Goal: Task Accomplishment & Management: Complete application form

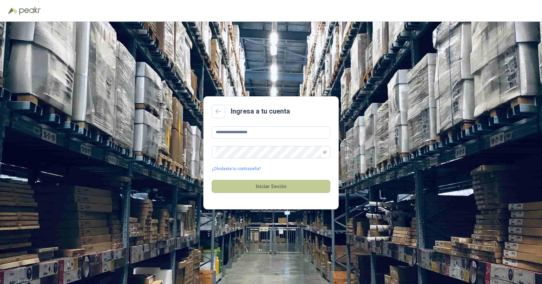
click at [266, 186] on button "Iniciar Sesión" at bounding box center [271, 186] width 119 height 13
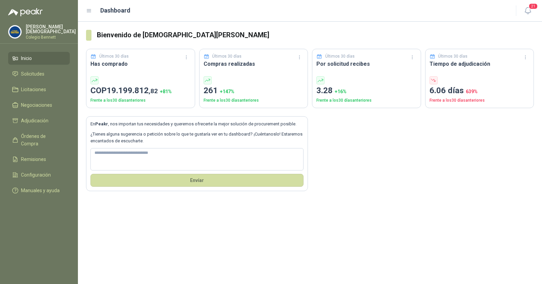
click at [45, 27] on p "Simón Mosquera" at bounding box center [51, 28] width 50 height 9
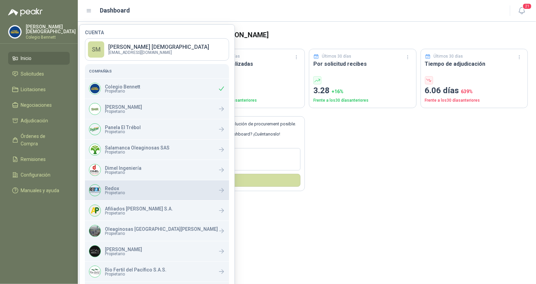
scroll to position [64, 0]
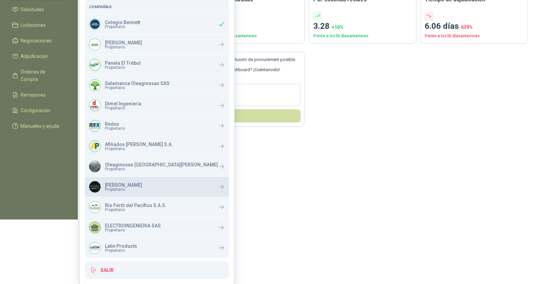
click at [123, 190] on span "Propietario" at bounding box center [123, 189] width 37 height 4
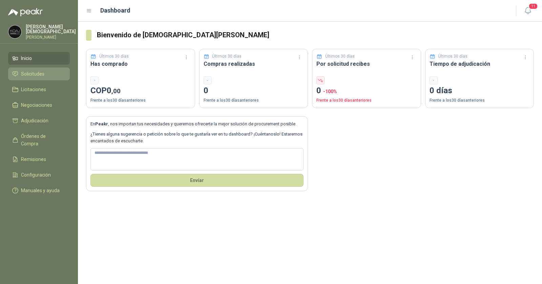
click at [30, 74] on span "Solicitudes" at bounding box center [32, 73] width 23 height 7
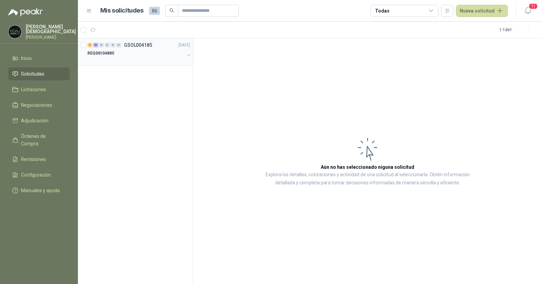
click at [110, 53] on p "REQ00104885" at bounding box center [100, 53] width 27 height 6
click at [121, 54] on div "REQ00104885" at bounding box center [135, 53] width 97 height 8
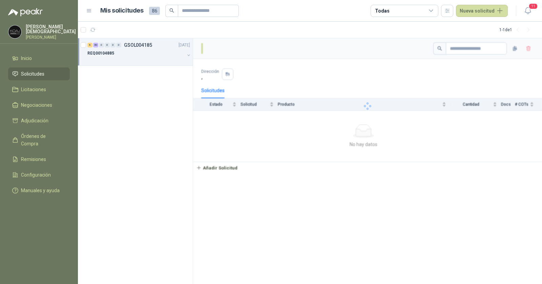
click at [136, 55] on div "REQ00104885" at bounding box center [135, 53] width 97 height 8
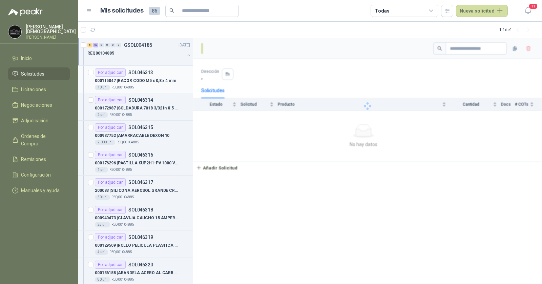
click at [133, 75] on div "Por adjudicar SOL046313" at bounding box center [124, 72] width 58 height 8
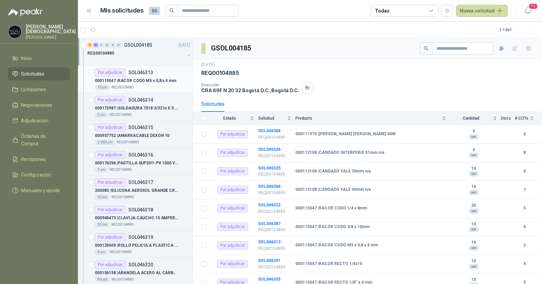
click at [136, 81] on p "000115047 | RACOR CODO M5 x 0,8 x 4 mm" at bounding box center [135, 81] width 81 height 6
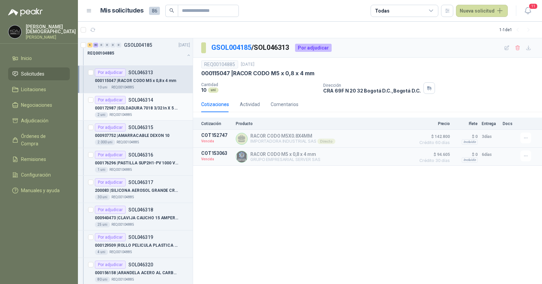
click at [134, 101] on p "SOL046314" at bounding box center [140, 100] width 25 height 5
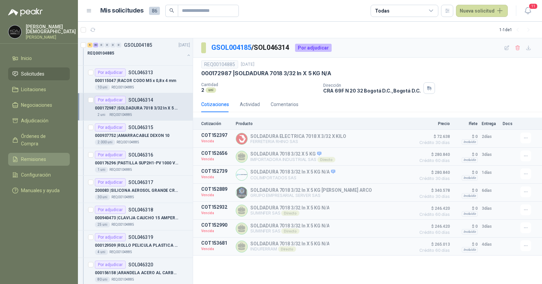
click at [32, 155] on span "Remisiones" at bounding box center [33, 158] width 25 height 7
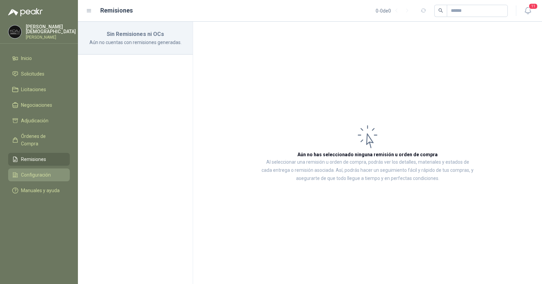
click at [42, 171] on span "Configuración" at bounding box center [36, 174] width 30 height 7
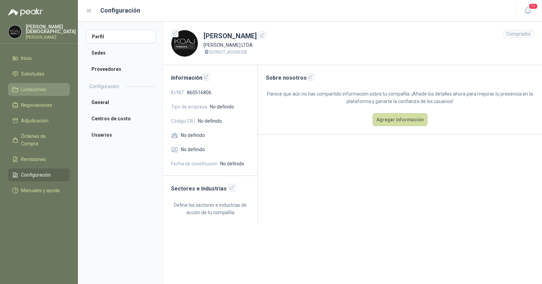
click at [39, 89] on span "Licitaciones" at bounding box center [33, 89] width 25 height 7
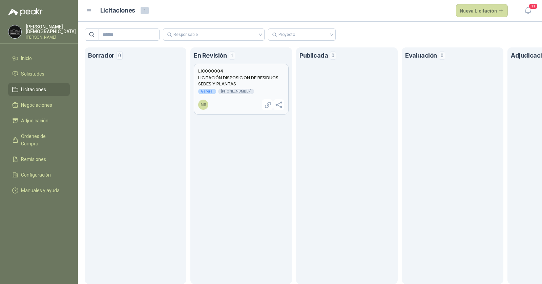
click at [242, 83] on h2 "LICITACIÓN DISPOSICION DE RESIDUOS SEDES Y PLANTAS" at bounding box center [241, 80] width 86 height 12
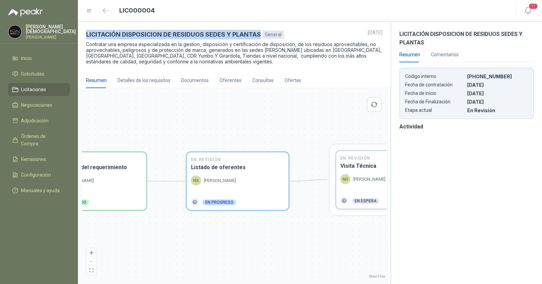
drag, startPoint x: 261, startPoint y: 35, endPoint x: 84, endPoint y: 34, distance: 177.1
click at [84, 34] on div "LICITACIÓN DISPOSICION DE RESIDUOS SEDES Y PLANTAS General 10 jul, 2025 Contrat…" at bounding box center [234, 47] width 313 height 51
copy h3 "LICITACIÓN DISPOSICION DE RESIDUOS SEDES Y PLANTAS"
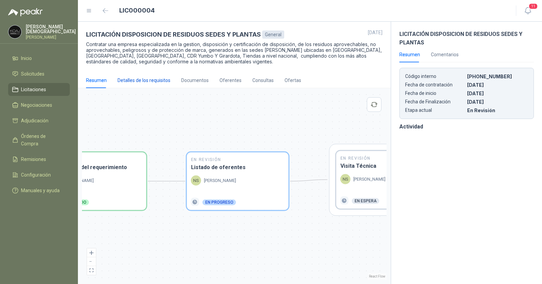
click at [141, 78] on div "Detalles de los requisitos" at bounding box center [143, 80] width 53 height 7
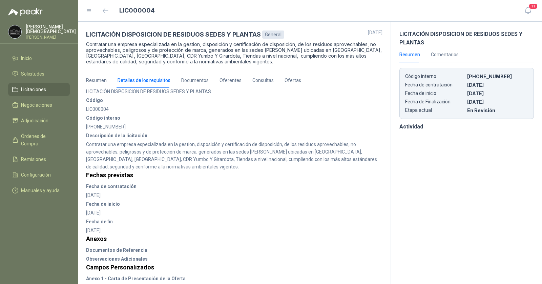
scroll to position [36, 0]
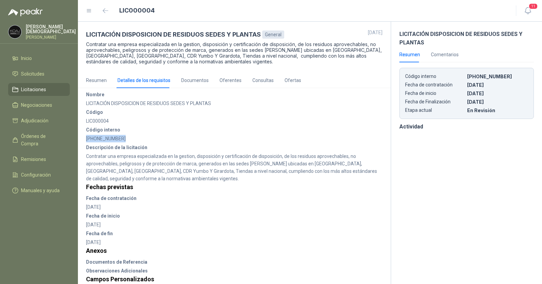
drag, startPoint x: 107, startPoint y: 139, endPoint x: 86, endPoint y: 139, distance: 21.0
click at [86, 139] on div "Datos de la licitación Proyecto General Nombre LICITACIÓN DISPOSICION DE RESIDU…" at bounding box center [234, 224] width 313 height 344
copy div "[PHONE_NUMBER]"
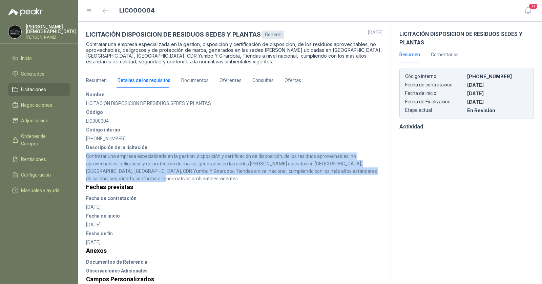
drag, startPoint x: 139, startPoint y: 177, endPoint x: 86, endPoint y: 155, distance: 56.9
click at [86, 155] on div "Descripción de la licitación Contratar una empresa especializada en la gestion,…" at bounding box center [234, 163] width 296 height 39
copy div "Contratar una empresa especializada en la gestion, disposición y certificación …"
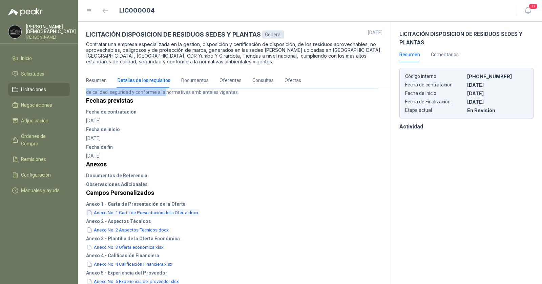
scroll to position [148, 0]
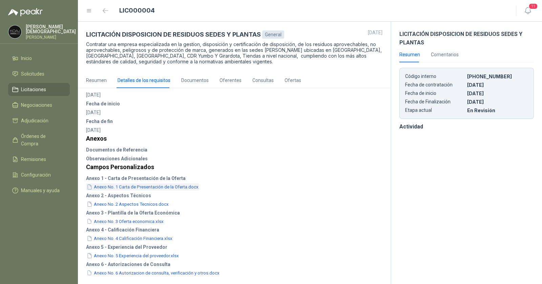
click at [182, 186] on button "Anexo No. 1 Carta de Presentación de la Oferta.docx" at bounding box center [142, 186] width 113 height 7
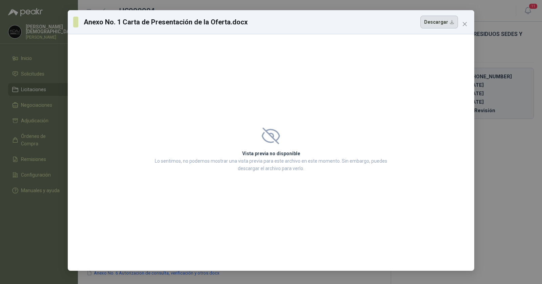
click at [448, 25] on button "Descargar" at bounding box center [439, 22] width 38 height 13
click at [464, 26] on icon "close" at bounding box center [464, 23] width 5 height 5
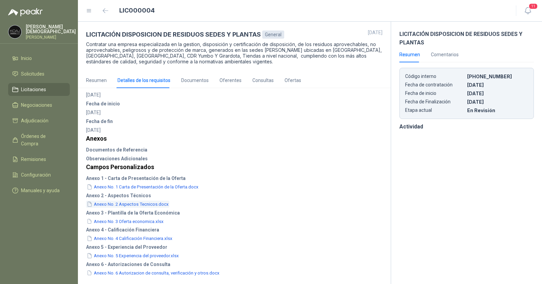
click at [145, 205] on button "Anexo No. 2 Aspectos Tecnicos.docx" at bounding box center [127, 203] width 83 height 7
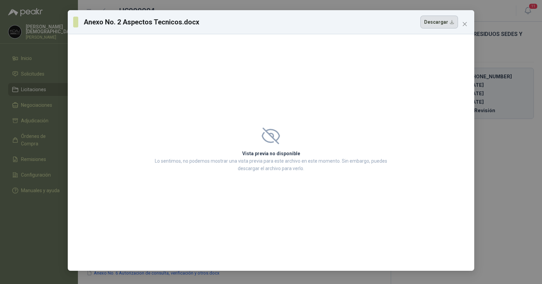
click at [436, 21] on button "Descargar" at bounding box center [439, 22] width 38 height 13
click at [465, 25] on icon "close" at bounding box center [464, 23] width 5 height 5
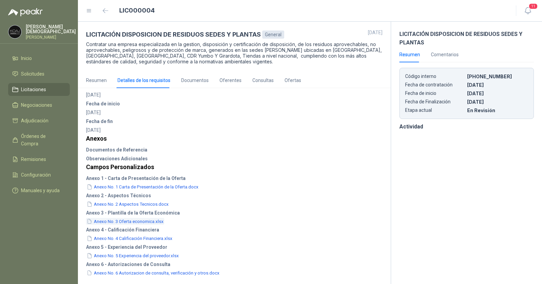
click at [139, 221] on button "Anexo No. 3 Oferta economica.xlsx" at bounding box center [125, 221] width 78 height 7
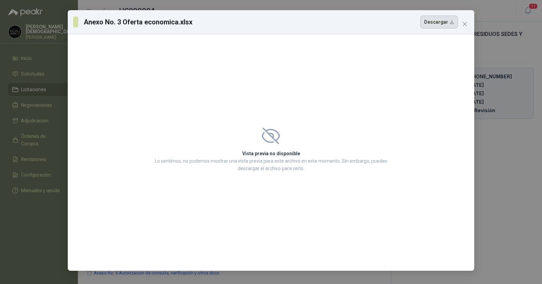
click at [437, 24] on button "Descargar" at bounding box center [439, 22] width 38 height 13
click at [466, 24] on icon "close" at bounding box center [464, 23] width 5 height 5
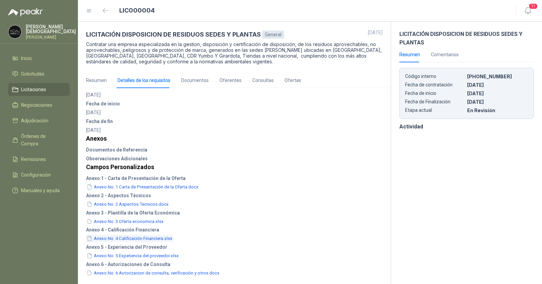
click at [140, 238] on button "Anexo No. 4 Calificación Financiera.xlsx" at bounding box center [129, 238] width 87 height 7
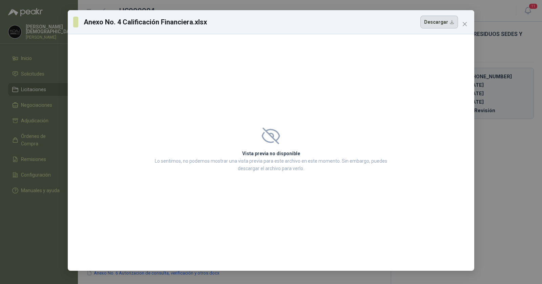
click at [432, 22] on button "Descargar" at bounding box center [439, 22] width 38 height 13
click at [464, 25] on icon "close" at bounding box center [464, 23] width 5 height 5
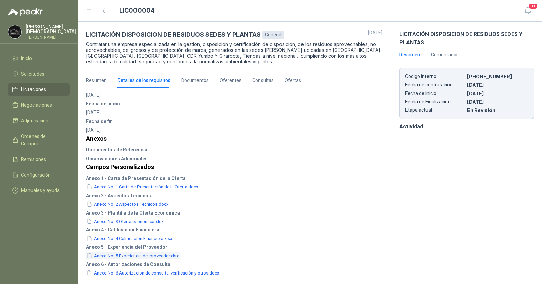
click at [133, 253] on button "Anexo No. 5 Experiencia del proveedor.xlsx" at bounding box center [132, 255] width 93 height 7
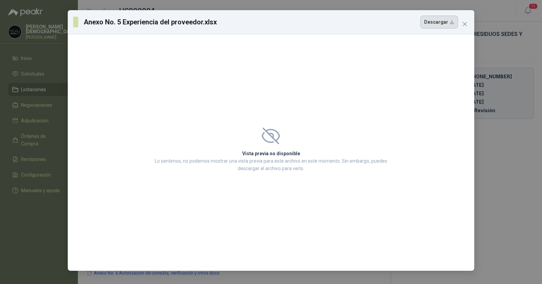
click at [438, 24] on button "Descargar" at bounding box center [439, 22] width 38 height 13
click at [466, 23] on icon "close" at bounding box center [464, 23] width 5 height 5
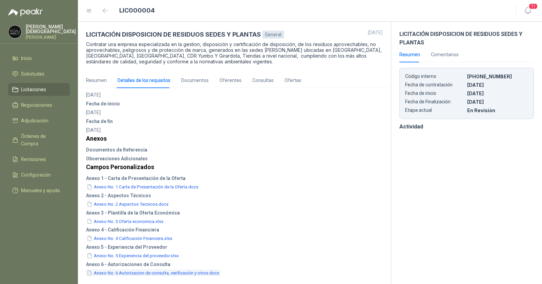
click at [141, 273] on button "Anexo No. 6 Autorizacion de consulta, verificación y otros.docx" at bounding box center [153, 272] width 134 height 7
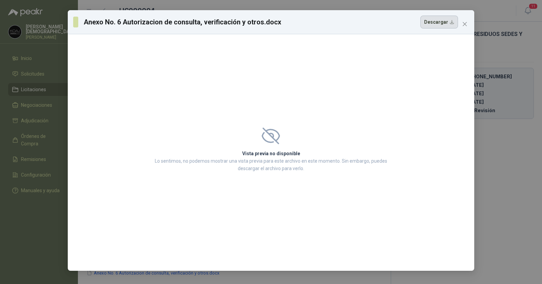
click at [437, 24] on button "Descargar" at bounding box center [439, 22] width 38 height 13
click at [467, 25] on icon "close" at bounding box center [464, 23] width 5 height 5
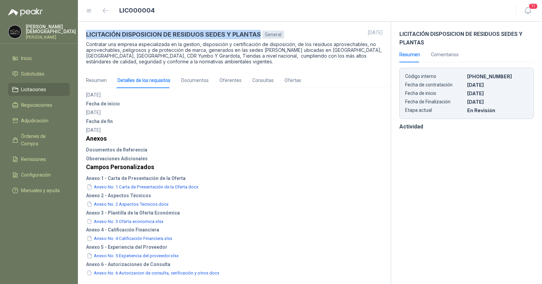
drag, startPoint x: 261, startPoint y: 36, endPoint x: 86, endPoint y: 33, distance: 175.4
click at [86, 33] on div "LICITACIÓN DISPOSICION DE RESIDUOS SEDES Y PLANTAS General 10 jul, 2025 Contrat…" at bounding box center [234, 47] width 313 height 51
copy h3 "LICITACIÓN DISPOSICION DE RESIDUOS SEDES Y PLANTAS"
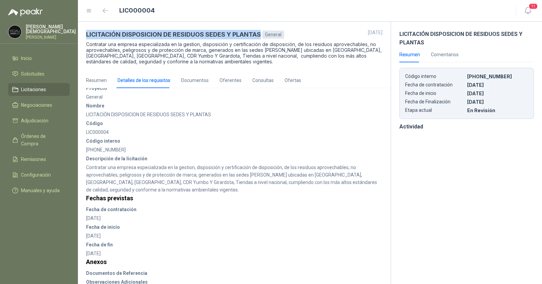
scroll to position [0, 0]
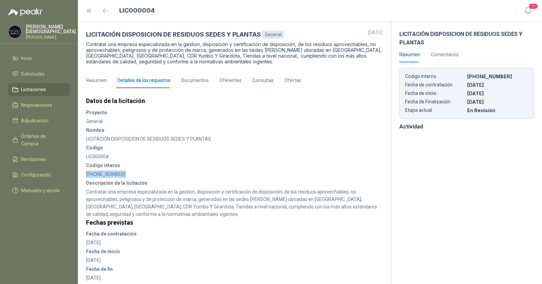
drag, startPoint x: 122, startPoint y: 171, endPoint x: 86, endPoint y: 172, distance: 36.6
click at [86, 172] on div "Código interno 028-20010-2025" at bounding box center [234, 170] width 296 height 16
copy div "[PHONE_NUMBER]"
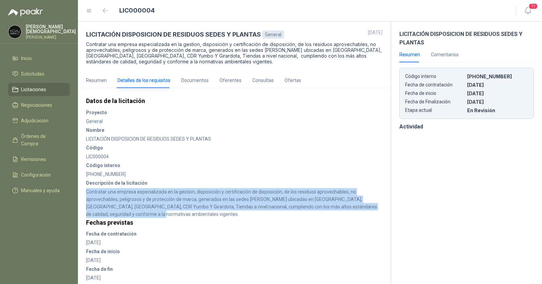
drag, startPoint x: 136, startPoint y: 214, endPoint x: 87, endPoint y: 188, distance: 55.9
click at [87, 188] on div "Descripción de la licitación Contratar una empresa especializada en la gestion,…" at bounding box center [234, 198] width 296 height 39
copy div "Contratar una empresa especializada en la gestion, disposición y certificación …"
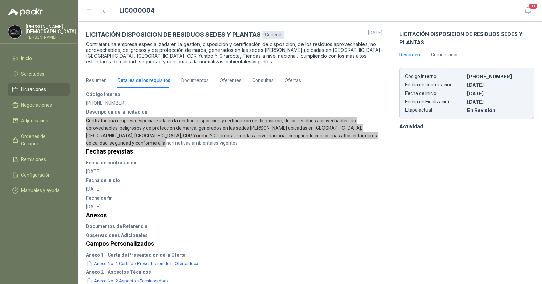
scroll to position [105, 0]
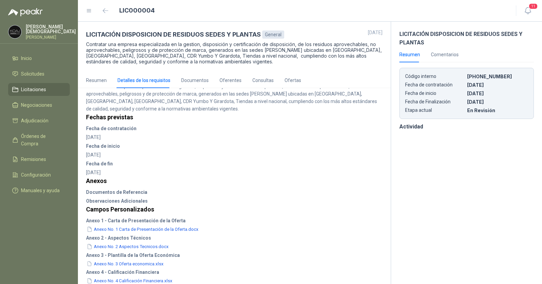
click at [129, 136] on div "Fecha de contratación 2025-07-31" at bounding box center [234, 133] width 296 height 16
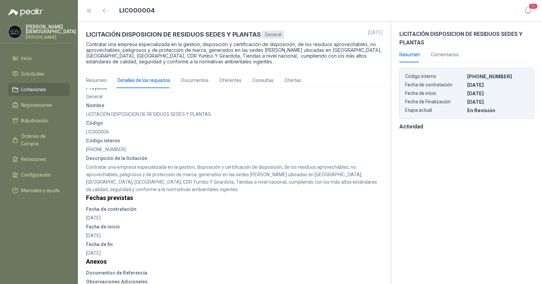
scroll to position [0, 0]
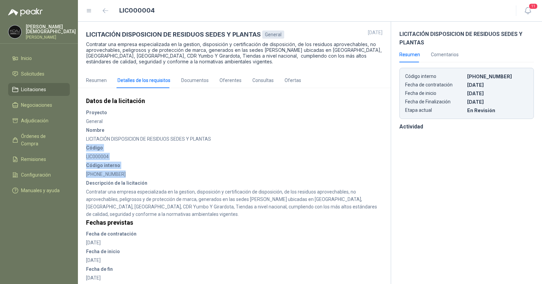
drag, startPoint x: 125, startPoint y: 173, endPoint x: 83, endPoint y: 147, distance: 49.5
click at [83, 147] on div "Datos de la licitación Proyecto General Nombre LICITACIÓN DISPOSICION DE RESIDU…" at bounding box center [234, 260] width 313 height 344
copy section "Código LIC000004 Código interno 028-20010-2025"
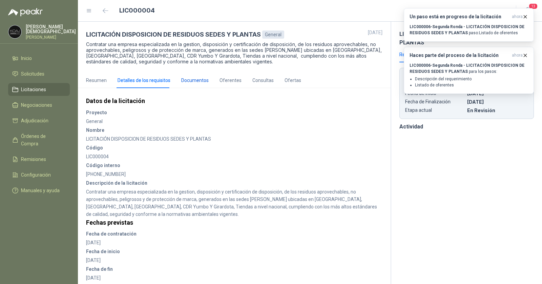
click at [195, 81] on div "Documentos" at bounding box center [194, 80] width 27 height 7
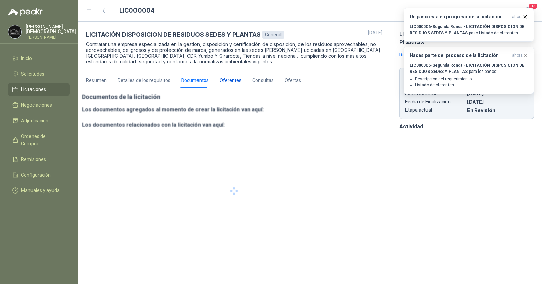
click at [231, 81] on div "Oferentes" at bounding box center [230, 80] width 22 height 7
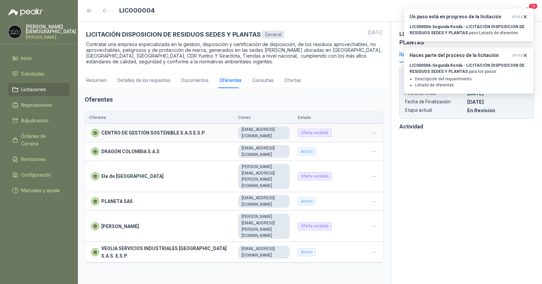
drag, startPoint x: 241, startPoint y: 132, endPoint x: 318, endPoint y: 133, distance: 77.2
click at [290, 133] on div "[EMAIL_ADDRESS][DOMAIN_NAME]" at bounding box center [263, 132] width 51 height 13
copy div "[EMAIL_ADDRESS][DOMAIN_NAME]"
drag, startPoint x: 241, startPoint y: 162, endPoint x: 311, endPoint y: 162, distance: 69.8
click at [290, 164] on div "[PERSON_NAME][EMAIL_ADDRESS][PERSON_NAME][DOMAIN_NAME]" at bounding box center [263, 176] width 51 height 25
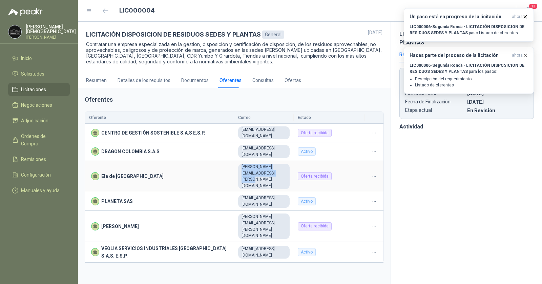
copy div "[PERSON_NAME][EMAIL_ADDRESS][PERSON_NAME][DOMAIN_NAME]"
drag, startPoint x: 241, startPoint y: 190, endPoint x: 292, endPoint y: 191, distance: 50.5
click at [290, 213] on div "[PERSON_NAME][EMAIL_ADDRESS][PERSON_NAME][DOMAIN_NAME]" at bounding box center [263, 225] width 51 height 25
copy div "[PERSON_NAME][EMAIL_ADDRESS][PERSON_NAME][DOMAIN_NAME]"
click at [373, 151] on icon at bounding box center [373, 151] width 3 height 0
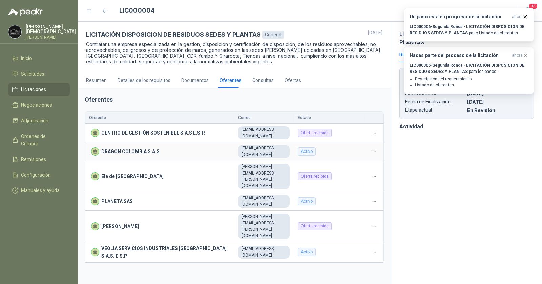
click at [376, 149] on icon at bounding box center [373, 151] width 5 height 5
click at [374, 151] on icon at bounding box center [373, 151] width 3 height 0
click at [287, 100] on header "Oferentes" at bounding box center [234, 99] width 299 height 9
click at [253, 79] on div "Consultas" at bounding box center [262, 80] width 21 height 7
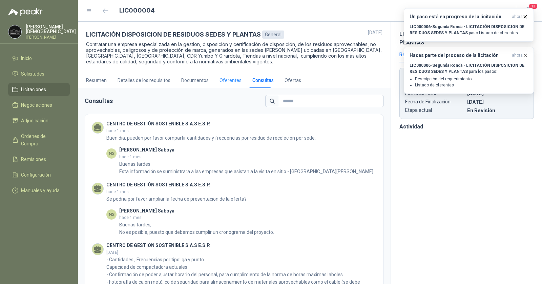
click at [221, 74] on div "Oferentes" at bounding box center [230, 80] width 22 height 16
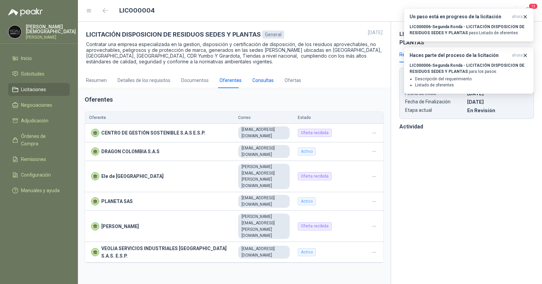
click at [262, 79] on div "Consultas" at bounding box center [262, 80] width 21 height 7
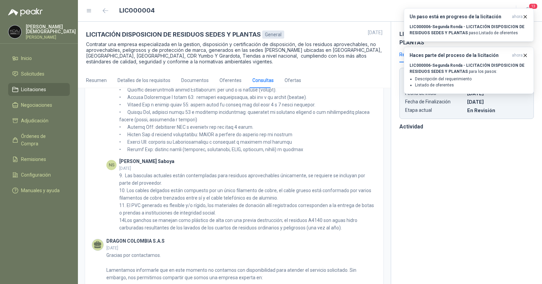
scroll to position [883, 0]
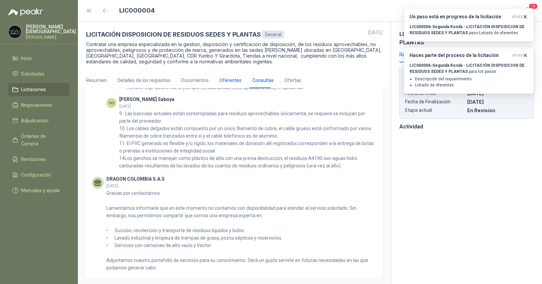
click at [224, 80] on div "Oferentes" at bounding box center [230, 80] width 22 height 7
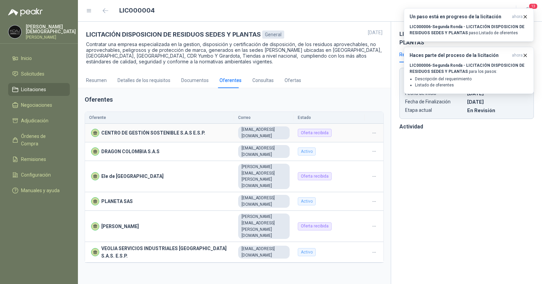
click at [374, 130] on icon at bounding box center [373, 132] width 5 height 5
click at [374, 132] on icon at bounding box center [373, 132] width 5 height 5
click at [287, 82] on div "Ofertas" at bounding box center [292, 80] width 17 height 7
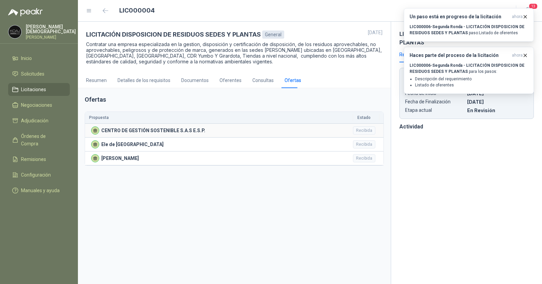
click at [329, 130] on div "CENTRO DE GESTIÓN SOSTENIBLE S.A.S E.S.P." at bounding box center [220, 130] width 258 height 8
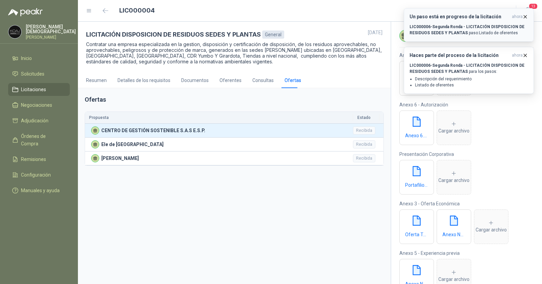
click at [524, 16] on icon "button" at bounding box center [525, 17] width 6 height 6
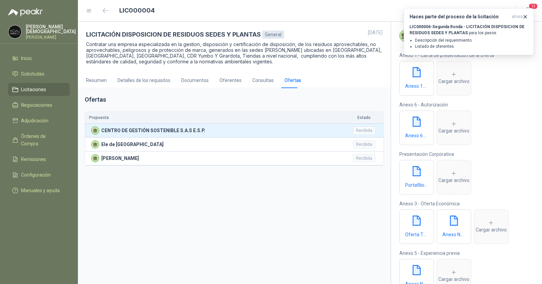
click at [524, 16] on icon "button" at bounding box center [525, 17] width 6 height 6
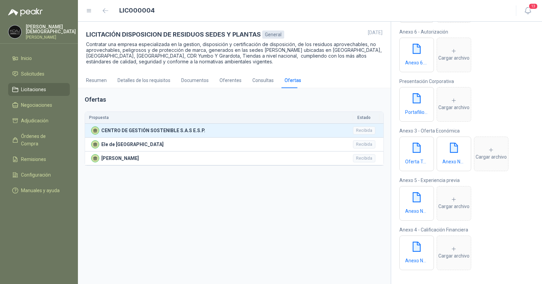
scroll to position [75, 0]
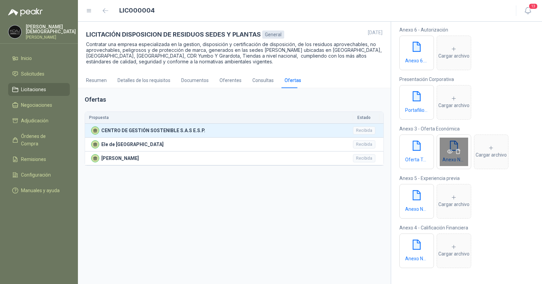
click at [449, 152] on icon "eye" at bounding box center [449, 151] width 5 height 5
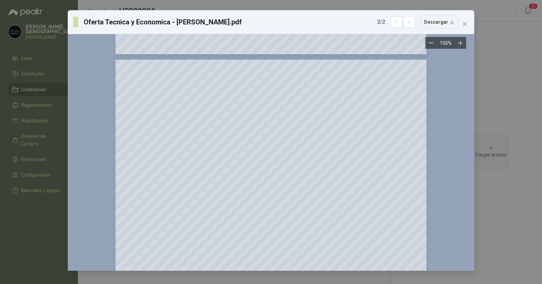
scroll to position [4056, 0]
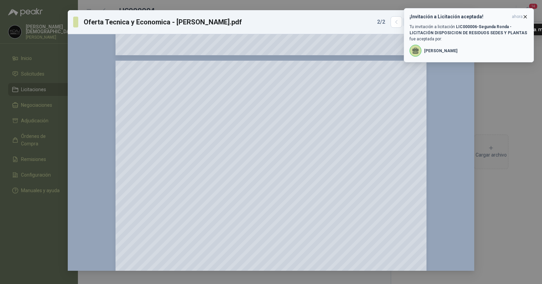
click at [521, 16] on span "ahora" at bounding box center [517, 17] width 11 height 6
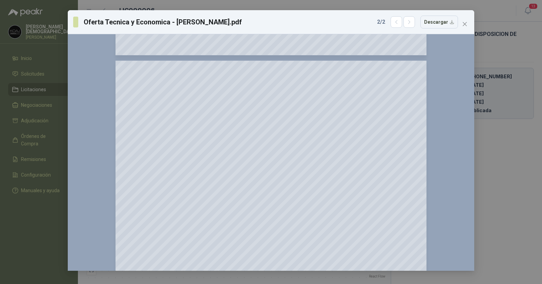
click at [502, 49] on div "Oferta Tecnica y Economica - Permoda.pdf 2 / 2 Descargar 150 %" at bounding box center [271, 142] width 542 height 284
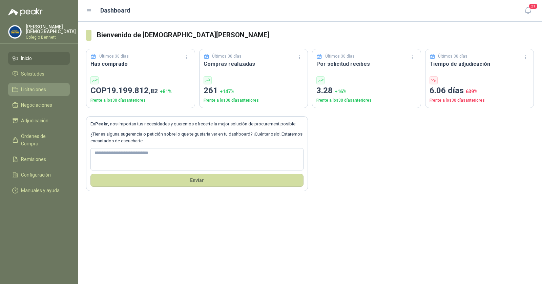
click at [36, 87] on span "Licitaciones" at bounding box center [33, 89] width 25 height 7
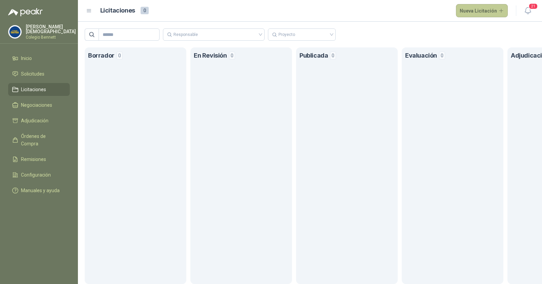
click at [474, 14] on button "Nueva Licitación" at bounding box center [482, 11] width 52 height 14
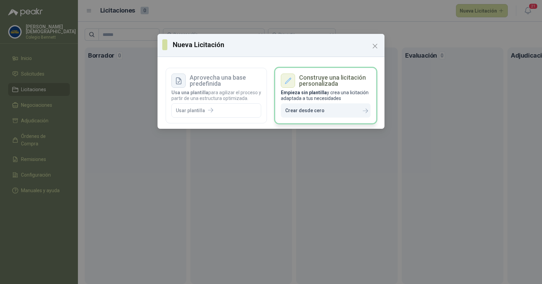
click at [317, 89] on div "Construye una licitación personalizada Empieza sin plantilla y crea una licitac…" at bounding box center [325, 96] width 101 height 56
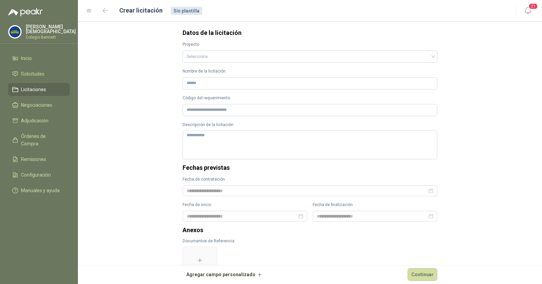
click at [236, 47] on label "Proyecto" at bounding box center [310, 44] width 255 height 6
click at [235, 56] on input "search" at bounding box center [310, 56] width 246 height 10
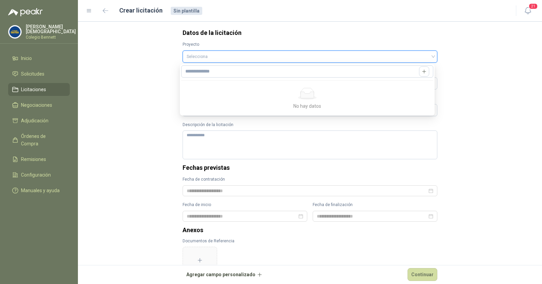
click at [250, 35] on h3 "Datos de la licitación" at bounding box center [310, 33] width 255 height 6
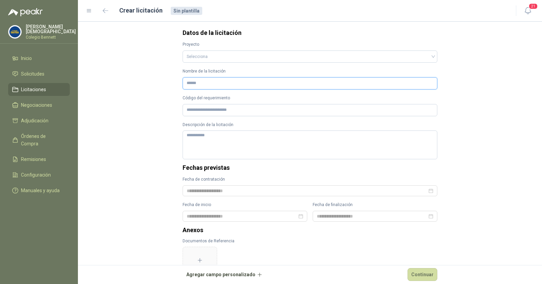
click at [209, 81] on input "Nombre de la licitación" at bounding box center [310, 83] width 255 height 12
paste input "**********"
click at [183, 84] on input "**********" at bounding box center [310, 83] width 255 height 12
type input "**********"
click at [216, 110] on input "Código del requerimiento" at bounding box center [310, 110] width 255 height 12
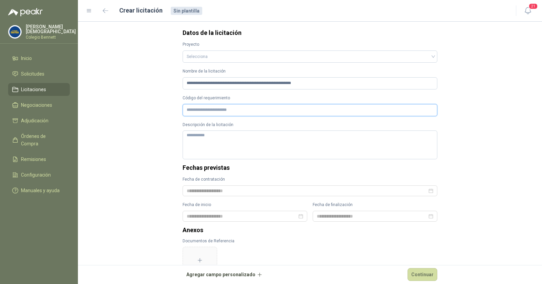
paste input "**********"
type input "**********"
click at [205, 140] on textarea "Descripción de la licitación" at bounding box center [310, 144] width 255 height 29
paste textarea "**********"
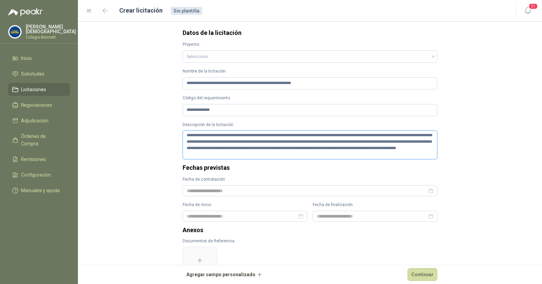
type textarea "**********"
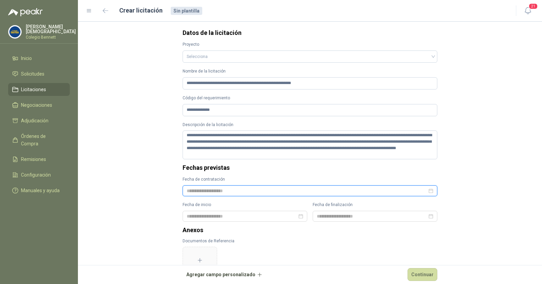
click at [214, 191] on input at bounding box center [307, 190] width 240 height 7
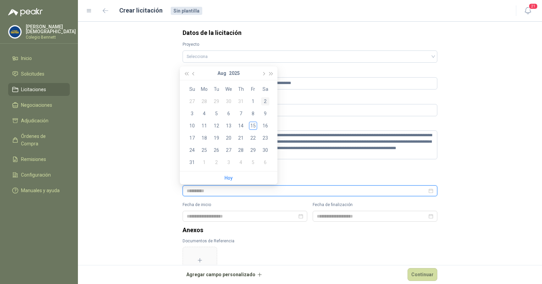
type input "**********"
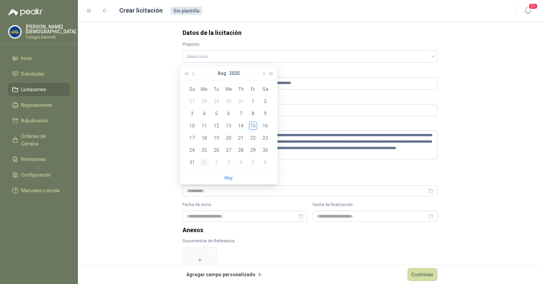
click at [204, 163] on div "1" at bounding box center [204, 162] width 8 height 8
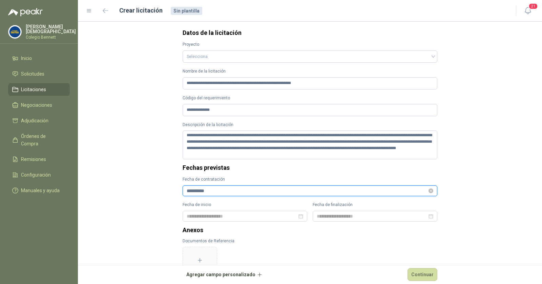
click at [277, 188] on input "**********" at bounding box center [307, 190] width 240 height 7
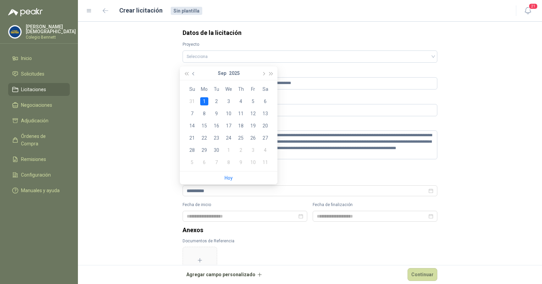
click at [194, 73] on span "button" at bounding box center [193, 73] width 3 height 3
click at [193, 75] on button "button" at bounding box center [193, 73] width 7 height 14
click at [239, 149] on div "31" at bounding box center [241, 150] width 8 height 8
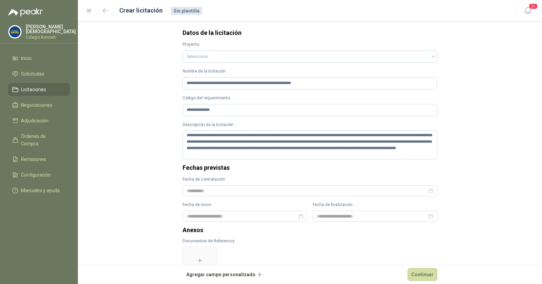
type input "**********"
click at [237, 217] on input at bounding box center [242, 215] width 110 height 7
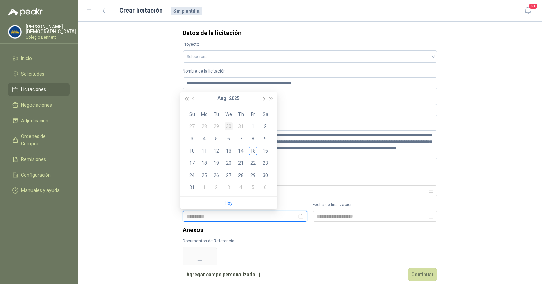
type input "**********"
click at [253, 126] on div "1" at bounding box center [253, 126] width 8 height 8
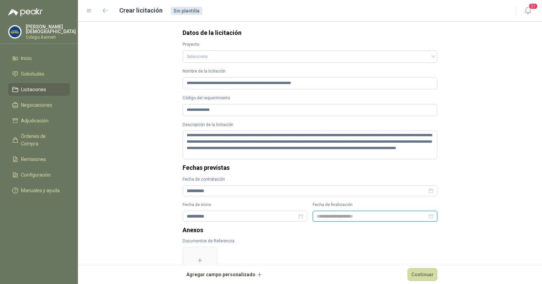
click at [325, 216] on input at bounding box center [372, 215] width 110 height 7
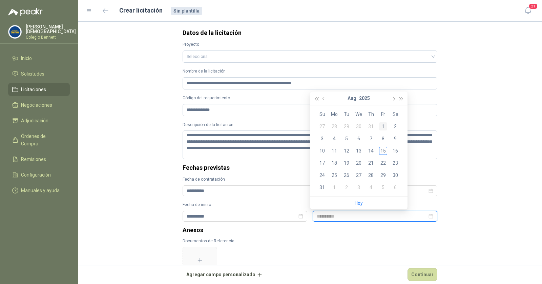
type input "**********"
click at [400, 101] on button "button" at bounding box center [400, 98] width 7 height 14
click at [324, 99] on span "button" at bounding box center [323, 98] width 3 height 3
click at [371, 126] on div "1" at bounding box center [371, 126] width 8 height 8
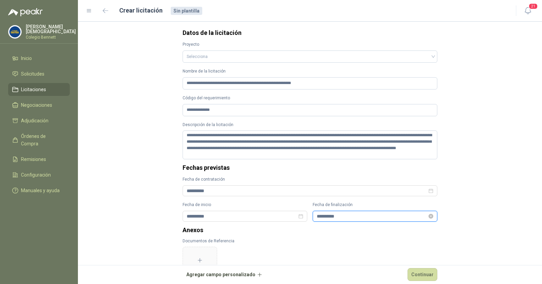
click at [347, 215] on input "**********" at bounding box center [372, 215] width 110 height 7
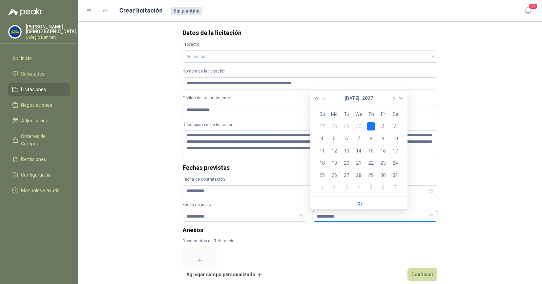
type input "**********"
click at [393, 173] on div "31" at bounding box center [395, 175] width 8 height 8
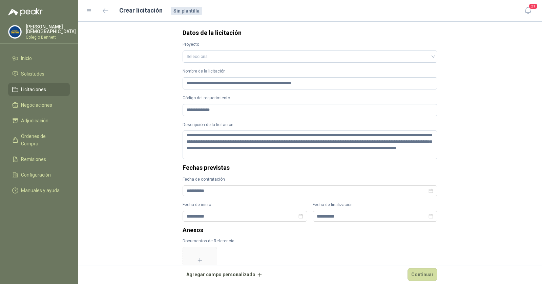
click at [477, 201] on form "**********" at bounding box center [310, 153] width 464 height 262
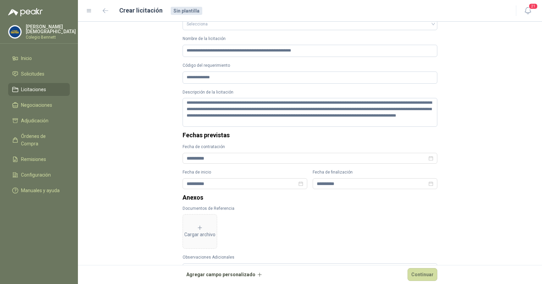
scroll to position [33, 0]
click at [184, 102] on textarea "**********" at bounding box center [310, 112] width 255 height 29
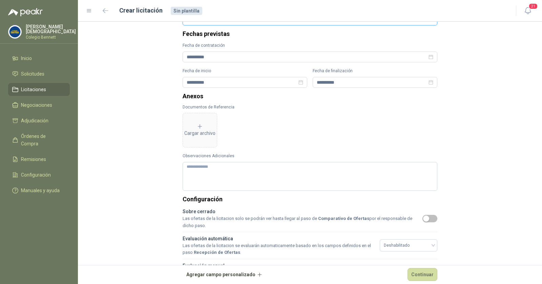
scroll to position [178, 0]
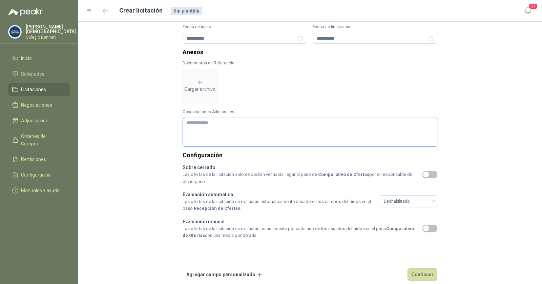
click at [233, 133] on textarea "Observaciones Adicionales" at bounding box center [310, 132] width 255 height 29
type textarea "*"
type textarea "**"
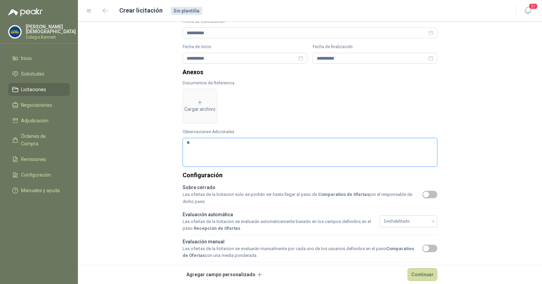
scroll to position [159, 0]
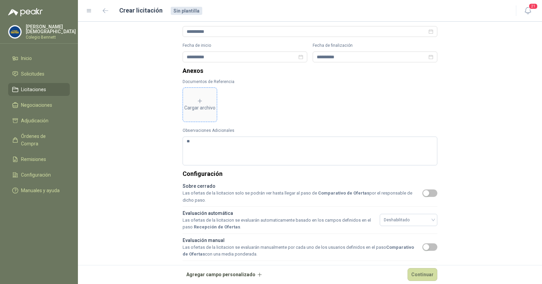
click at [193, 109] on div "Cargar archivo" at bounding box center [199, 105] width 31 height 14
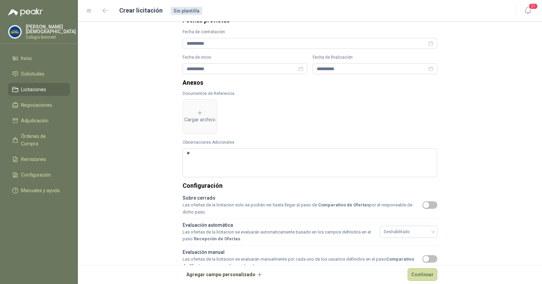
scroll to position [145, 0]
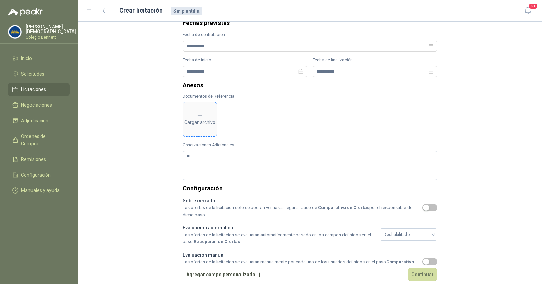
click at [199, 125] on span "Cargar archivo" at bounding box center [200, 119] width 34 height 34
click at [239, 120] on div "Cargar archivo" at bounding box center [236, 119] width 31 height 14
click at [201, 120] on div "Cargar archivo" at bounding box center [199, 119] width 31 height 14
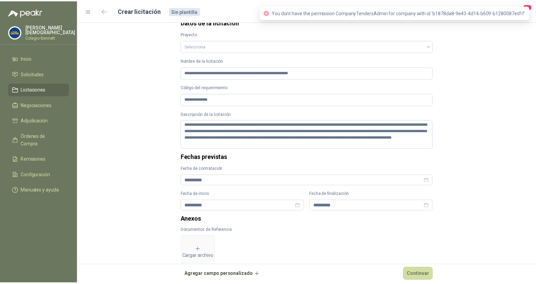
scroll to position [0, 0]
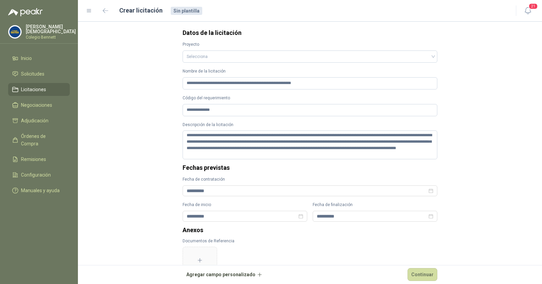
click at [49, 31] on div "Simón Mosquera Colegio Bennett" at bounding box center [51, 31] width 50 height 15
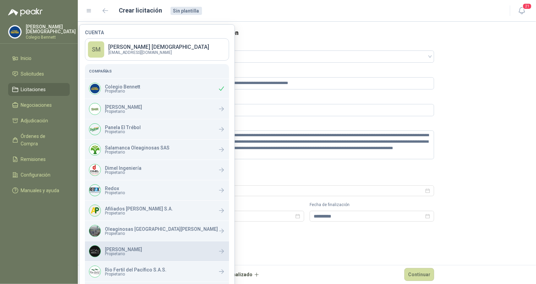
click at [133, 252] on div "Permoda Propietario" at bounding box center [157, 251] width 144 height 20
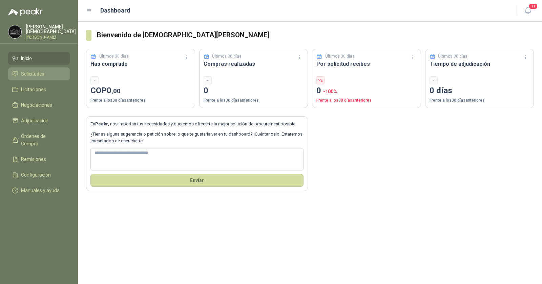
click at [43, 75] on span "Solicitudes" at bounding box center [32, 73] width 23 height 7
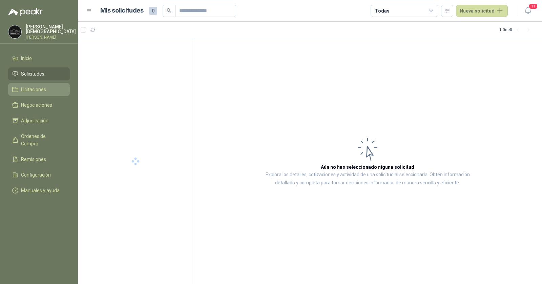
click at [40, 90] on span "Licitaciones" at bounding box center [33, 89] width 25 height 7
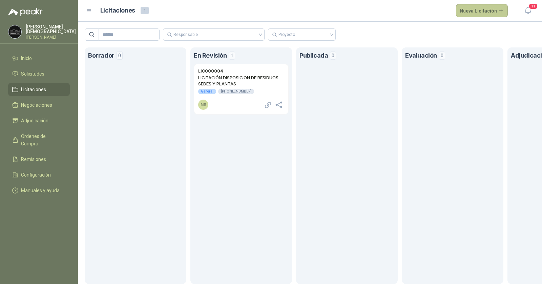
click at [484, 10] on button "Nueva Licitación" at bounding box center [482, 11] width 52 height 14
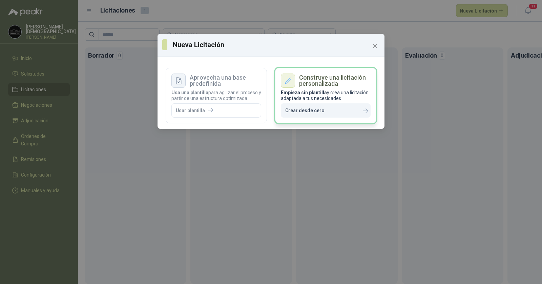
click at [327, 96] on p "Empieza sin plantilla y crea una licitación adaptada a tus necesidades" at bounding box center [326, 96] width 90 height 12
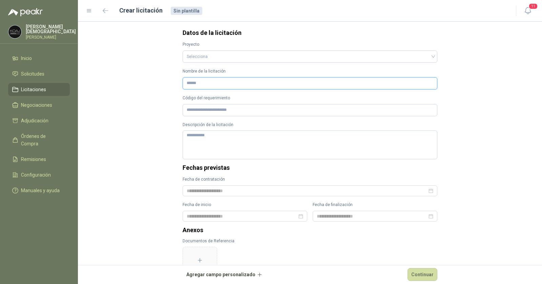
click at [232, 86] on input "Nombre de la licitación" at bounding box center [310, 83] width 255 height 12
paste input "**********"
click at [183, 83] on input "**********" at bounding box center [310, 83] width 255 height 12
type input "**********"
click at [209, 109] on input "Código del requerimiento" at bounding box center [310, 110] width 255 height 12
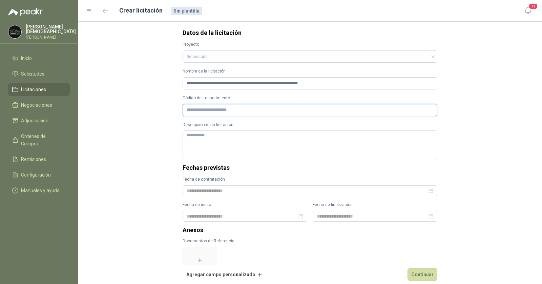
paste input "**********"
type input "**********"
click at [212, 137] on textarea "Descripción de la licitación" at bounding box center [310, 144] width 255 height 29
paste textarea "**********"
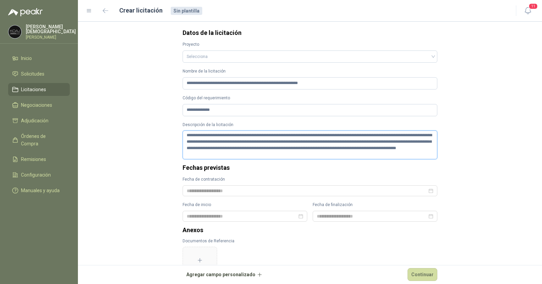
type textarea "**********"
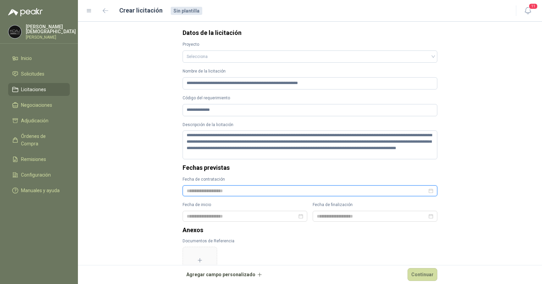
click at [220, 190] on input at bounding box center [307, 190] width 240 height 7
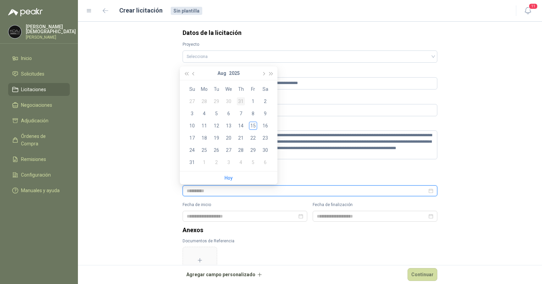
type input "**********"
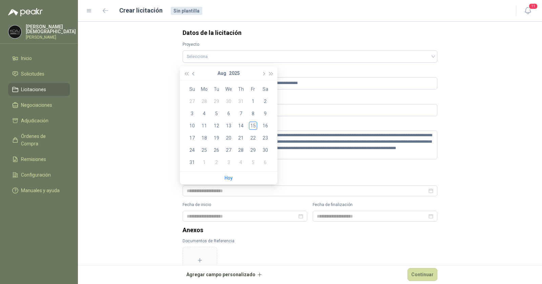
click at [195, 73] on span "button" at bounding box center [193, 73] width 3 height 3
click at [261, 72] on button "button" at bounding box center [262, 73] width 7 height 14
click at [241, 151] on div "31" at bounding box center [241, 150] width 8 height 8
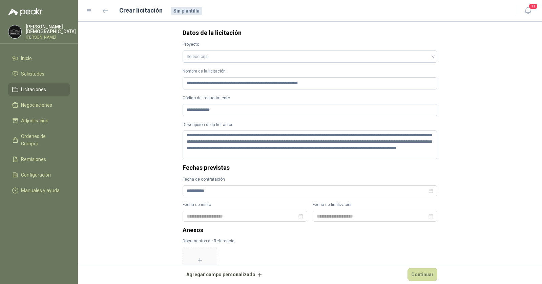
type input "**********"
click at [224, 218] on input at bounding box center [242, 215] width 110 height 7
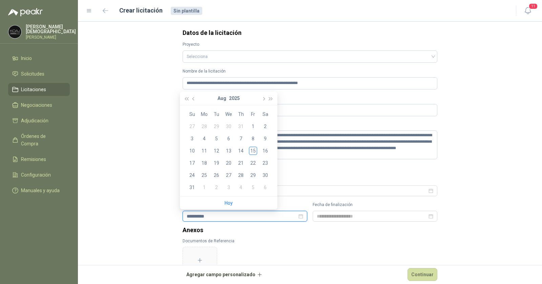
type input "**********"
click at [252, 127] on div "1" at bounding box center [253, 126] width 8 height 8
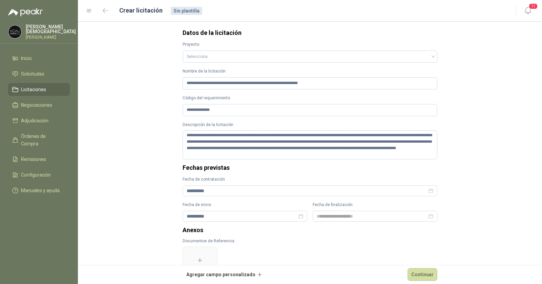
type input "**********"
click at [357, 214] on input at bounding box center [372, 215] width 110 height 7
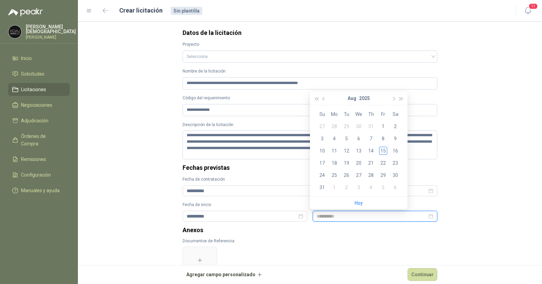
type input "**********"
click at [325, 98] on span "button" at bounding box center [323, 98] width 3 height 3
type input "**********"
click at [400, 99] on span "button" at bounding box center [400, 98] width 3 height 3
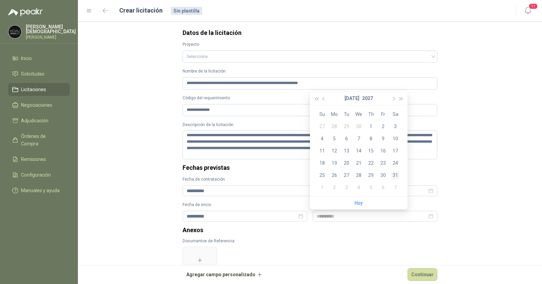
type input "**********"
click at [395, 176] on div "31" at bounding box center [395, 175] width 8 height 8
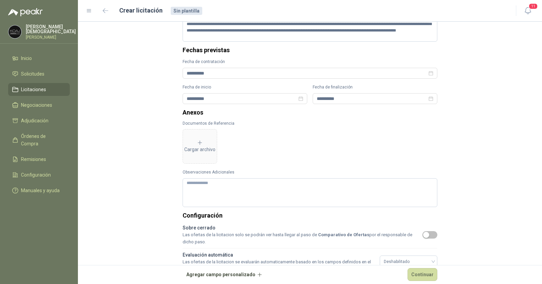
scroll to position [118, 0]
click at [203, 146] on div "Cargar archivo" at bounding box center [199, 146] width 31 height 14
click at [238, 148] on div "Cargar archivo" at bounding box center [236, 146] width 31 height 14
click at [275, 147] on div "Cargar archivo" at bounding box center [274, 146] width 31 height 14
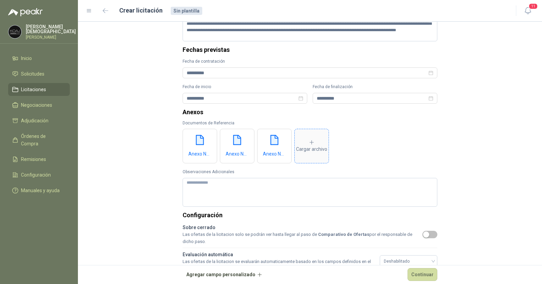
click at [308, 144] on div "Cargar archivo" at bounding box center [311, 146] width 31 height 14
click at [346, 145] on div "Cargar archivo" at bounding box center [348, 146] width 31 height 14
click at [385, 141] on icon at bounding box center [386, 142] width 6 height 6
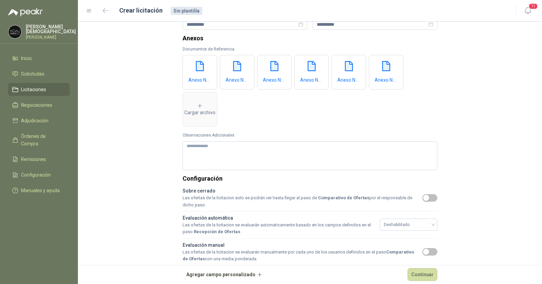
scroll to position [215, 0]
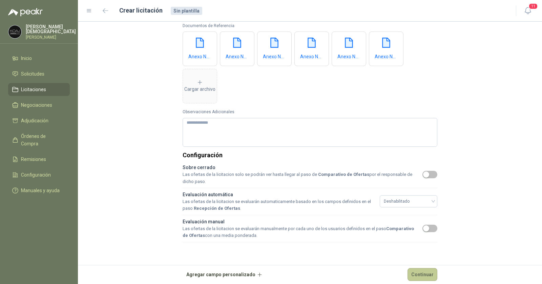
click at [420, 274] on button "Continuar" at bounding box center [422, 274] width 30 height 13
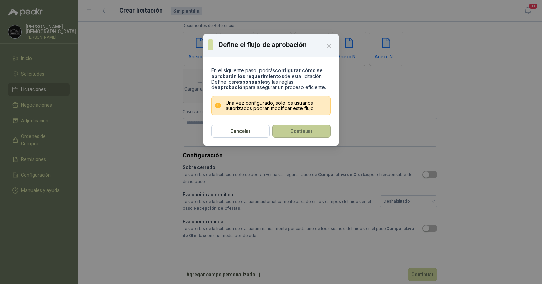
click at [293, 130] on button "Continuar" at bounding box center [301, 131] width 58 height 13
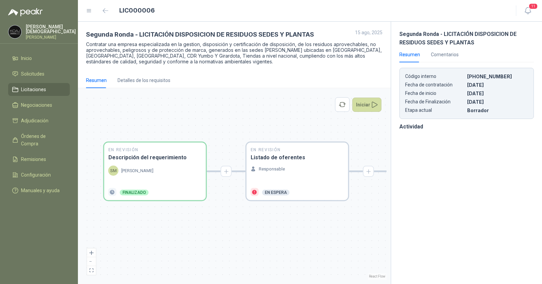
drag, startPoint x: 300, startPoint y: 116, endPoint x: 171, endPoint y: 98, distance: 130.3
click at [171, 98] on div "En Revisión Descripción del requerimiento SM Simón Mosquera Finalizado En Revis…" at bounding box center [234, 186] width 304 height 188
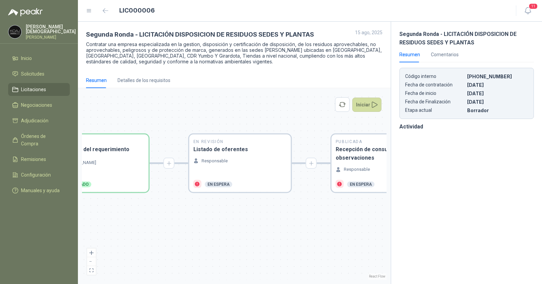
drag, startPoint x: 235, startPoint y: 109, endPoint x: 222, endPoint y: 109, distance: 13.5
click at [221, 109] on div "En Revisión Descripción del requerimiento SM Simón Mosquera Finalizado En Revis…" at bounding box center [234, 186] width 304 height 188
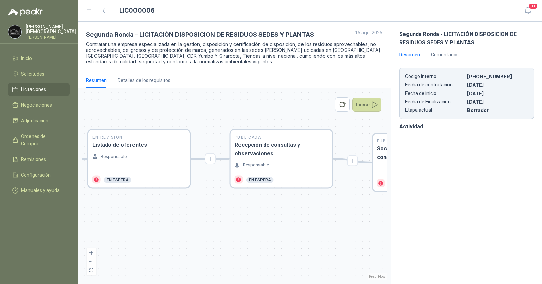
drag, startPoint x: 271, startPoint y: 114, endPoint x: 176, endPoint y: 110, distance: 94.9
click at [176, 110] on div "En Revisión Descripción del requerimiento SM Simón Mosquera Finalizado En Revis…" at bounding box center [234, 186] width 304 height 188
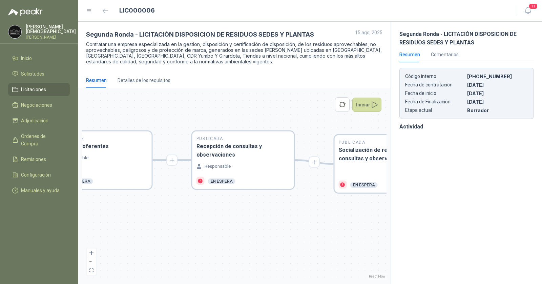
drag, startPoint x: 271, startPoint y: 112, endPoint x: 233, endPoint y: 113, distance: 38.3
click at [233, 113] on div "En Revisión Descripción del requerimiento SM Simón Mosquera Finalizado En Revis…" at bounding box center [234, 186] width 304 height 188
click at [248, 149] on h3 "Recepción de consultas y observaciones" at bounding box center [242, 150] width 93 height 17
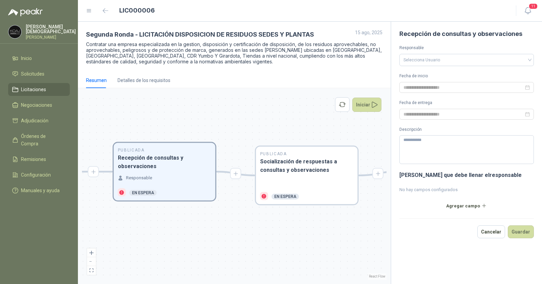
drag, startPoint x: 288, startPoint y: 142, endPoint x: 228, endPoint y: 132, distance: 60.8
click at [228, 132] on div "En Revisión Descripción del requerimiento SM Simón Mosquera Finalizado En Revis…" at bounding box center [234, 186] width 304 height 188
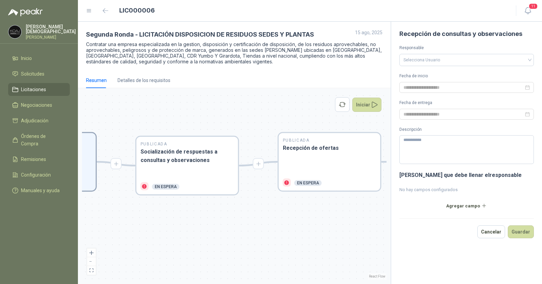
drag, startPoint x: 303, startPoint y: 127, endPoint x: 373, endPoint y: 124, distance: 70.1
click at [369, 124] on div "En Revisión Descripción del requerimiento SM Simón Mosquera Finalizado En Revis…" at bounding box center [234, 186] width 304 height 188
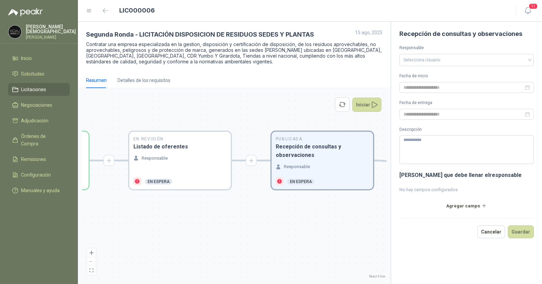
drag, startPoint x: 149, startPoint y: 114, endPoint x: 293, endPoint y: 106, distance: 144.2
click at [293, 106] on div "En Revisión Descripción del requerimiento SM Simón Mosquera Finalizado En Revis…" at bounding box center [234, 186] width 304 height 188
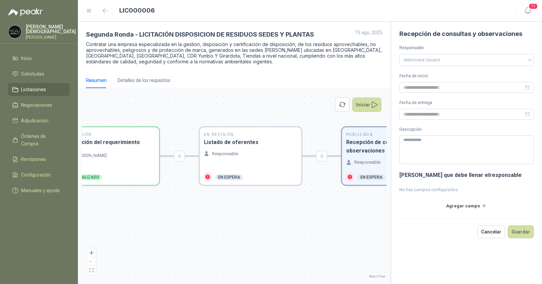
drag, startPoint x: 206, startPoint y: 115, endPoint x: 272, endPoint y: 115, distance: 66.4
click at [272, 115] on div "En Revisión Descripción del requerimiento SM Simón Mosquera Finalizado En Revis…" at bounding box center [234, 186] width 304 height 188
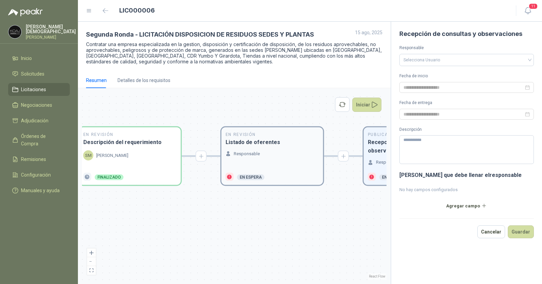
click at [258, 157] on div "Responsable" at bounding box center [272, 159] width 93 height 18
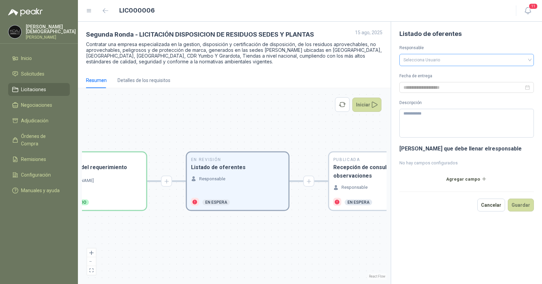
click at [440, 59] on input "search" at bounding box center [466, 59] width 126 height 10
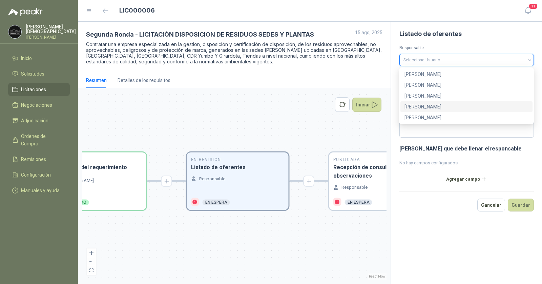
click at [435, 107] on div "[PERSON_NAME]" at bounding box center [466, 106] width 124 height 7
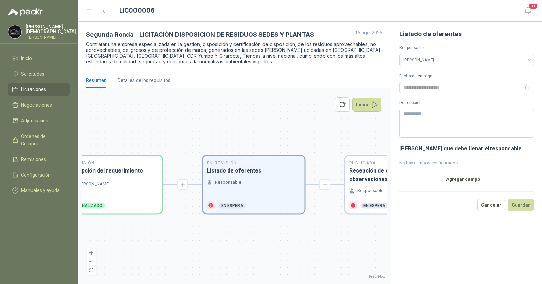
drag, startPoint x: 199, startPoint y: 110, endPoint x: 210, endPoint y: 113, distance: 11.6
click at [211, 113] on div "En Revisión Descripción del requerimiento SM Simón Mosquera Finalizado En Revis…" at bounding box center [234, 186] width 304 height 188
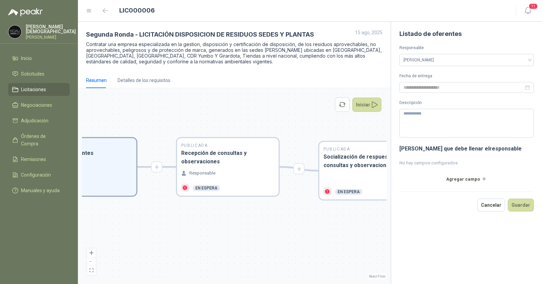
drag, startPoint x: 292, startPoint y: 122, endPoint x: 128, endPoint y: 104, distance: 164.8
click at [128, 104] on div "En Revisión Descripción del requerimiento SM Simón Mosquera Finalizado En Revis…" at bounding box center [234, 186] width 304 height 188
click at [235, 147] on h2 "Publicada" at bounding box center [227, 145] width 93 height 6
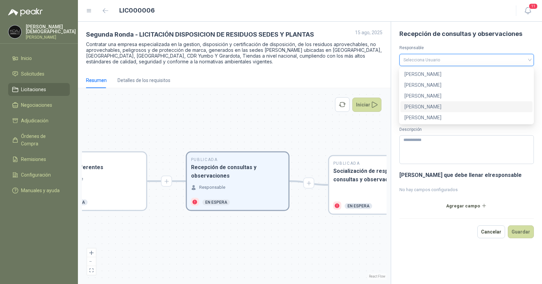
click at [425, 59] on input "search" at bounding box center [466, 59] width 126 height 10
click at [426, 87] on div "[PERSON_NAME]" at bounding box center [466, 84] width 124 height 7
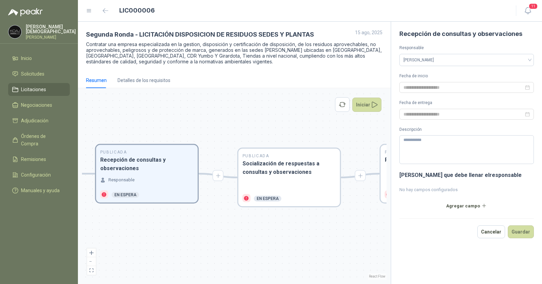
drag, startPoint x: 265, startPoint y: 126, endPoint x: 202, endPoint y: 132, distance: 62.5
click at [182, 120] on div "En Revisión Descripción del requerimiento SM Simón Mosquera Finalizado En Revis…" at bounding box center [234, 186] width 304 height 188
click at [274, 169] on h3 "Socialización de respuestas a consultas y observaciones" at bounding box center [288, 167] width 93 height 17
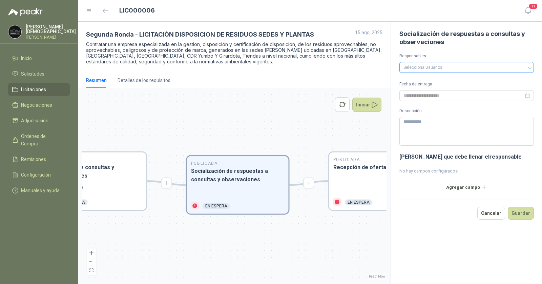
click at [427, 65] on div at bounding box center [463, 67] width 125 height 5
click at [426, 92] on div "[PERSON_NAME]" at bounding box center [466, 91] width 124 height 7
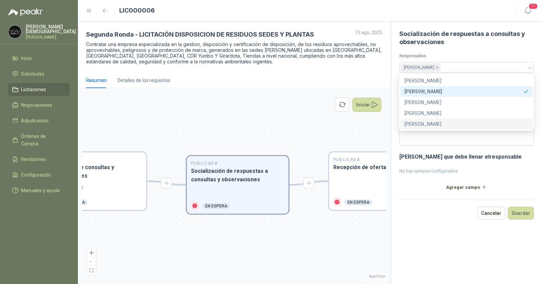
click at [270, 128] on div "En Revisión Descripción del requerimiento SM Simón Mosquera Finalizado En Revis…" at bounding box center [234, 186] width 304 height 188
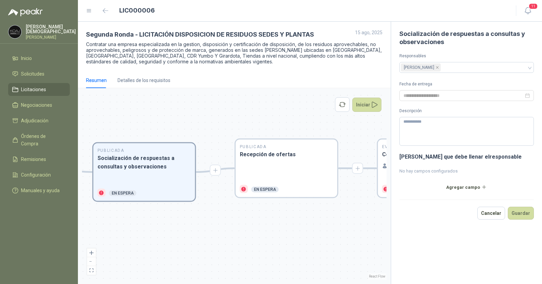
drag, startPoint x: 290, startPoint y: 134, endPoint x: 146, endPoint y: 118, distance: 145.1
click at [146, 118] on div "En Revisión Descripción del requerimiento SM Simón Mosquera Finalizado En Revis…" at bounding box center [234, 186] width 304 height 188
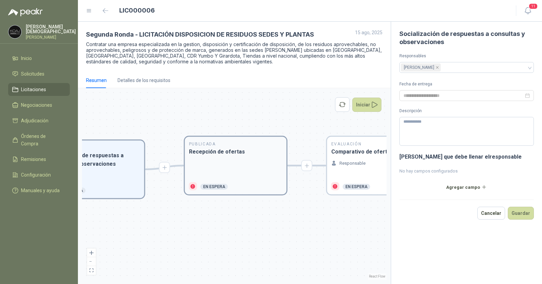
click at [240, 161] on div at bounding box center [235, 169] width 93 height 18
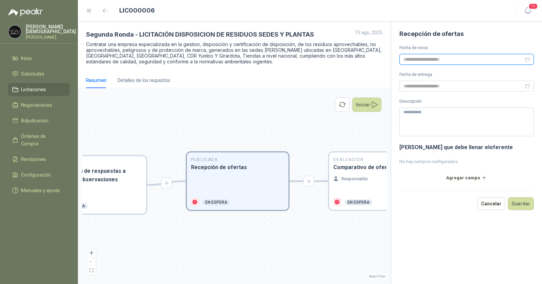
click at [448, 58] on input at bounding box center [463, 59] width 120 height 7
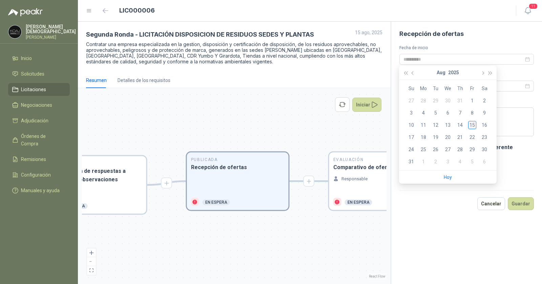
click at [473, 125] on div "15" at bounding box center [472, 125] width 8 height 8
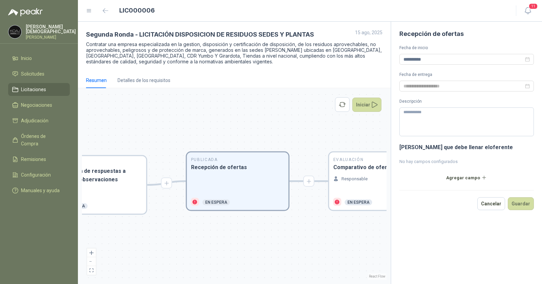
type input "**********"
click at [424, 83] on input at bounding box center [463, 85] width 120 height 7
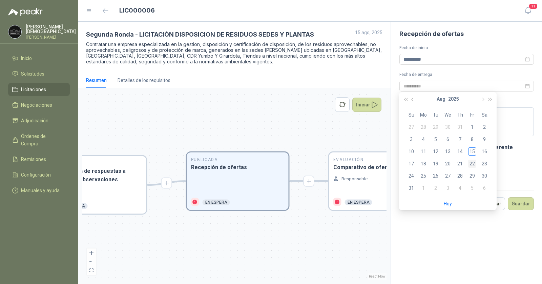
click at [472, 165] on div "22" at bounding box center [472, 163] width 8 height 8
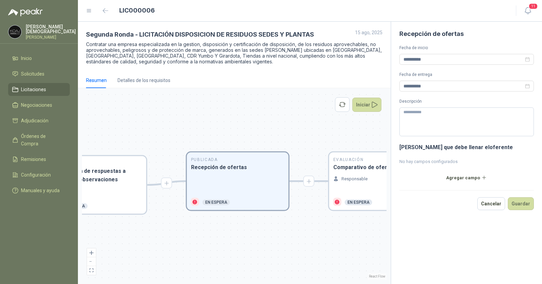
type input "**********"
click at [430, 119] on textarea "Descripción" at bounding box center [466, 121] width 134 height 29
type textarea "*"
type textarea "**"
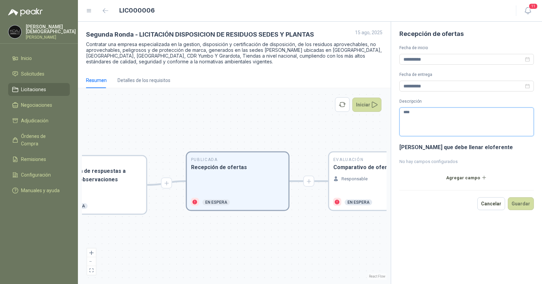
type textarea "*****"
type textarea "******"
type textarea "*******"
type textarea "********"
type textarea "*********"
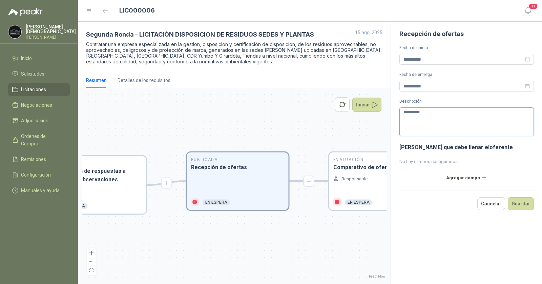
type textarea "**********"
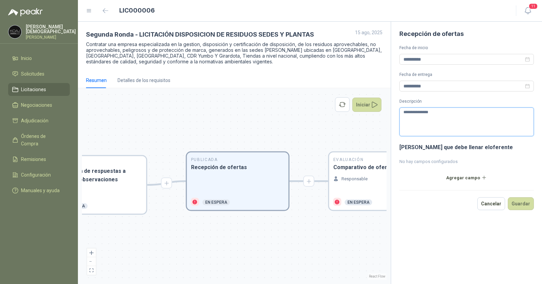
type textarea "**********"
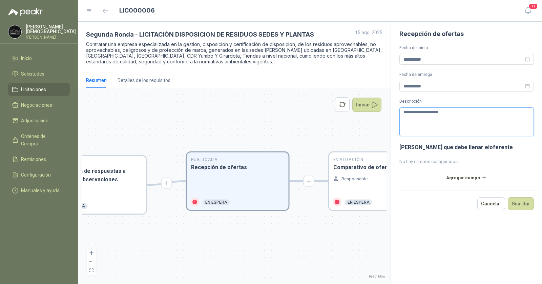
type textarea "**********"
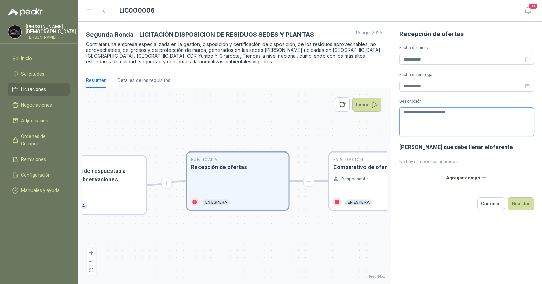
type textarea "**********"
drag, startPoint x: 465, startPoint y: 117, endPoint x: 363, endPoint y: 109, distance: 101.9
click at [363, 109] on div "Segunda Ronda - LICITACIÓN DISPOSICION DE RESIDUOS SEDES Y PLANTAS 15 ago, 2025…" at bounding box center [310, 153] width 464 height 262
type textarea "*"
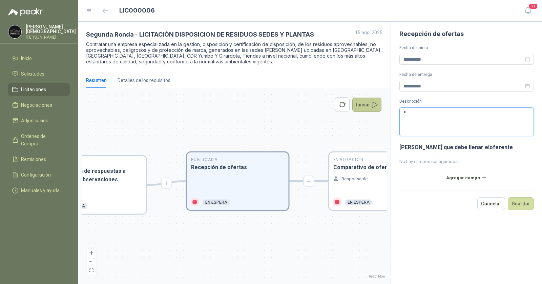
type textarea "**"
type textarea "***"
type textarea "*****"
type textarea "*******"
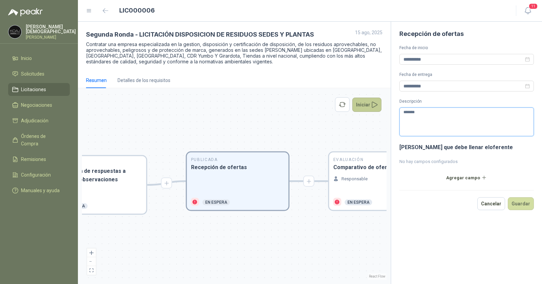
type textarea "********"
type textarea "*********"
type textarea "**********"
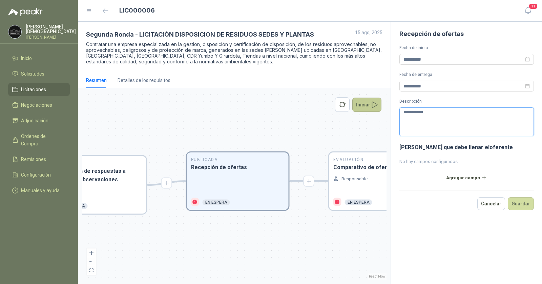
type textarea "**********"
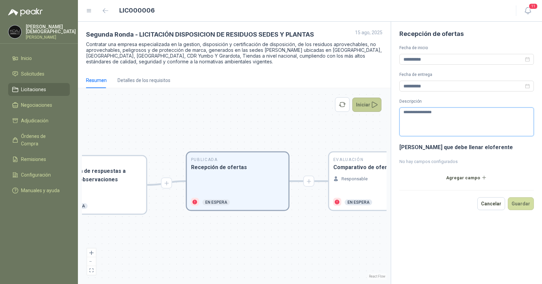
type textarea "**********"
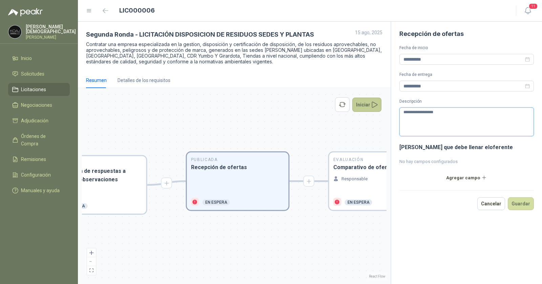
type textarea "**********"
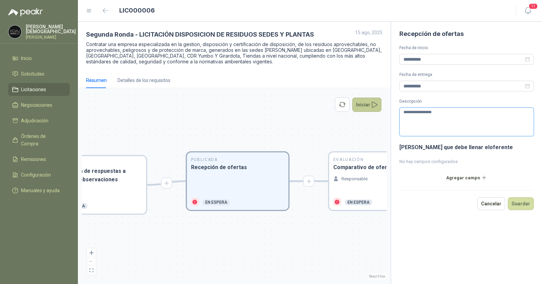
type textarea "**********"
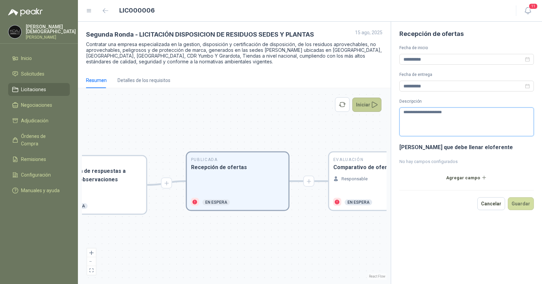
type textarea "**********"
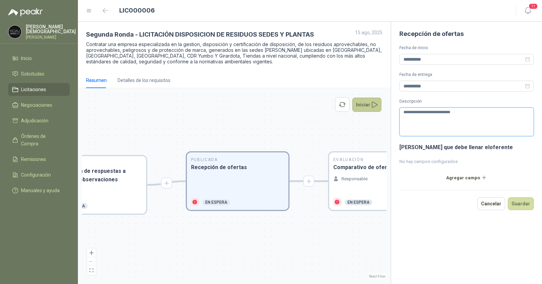
type textarea "**********"
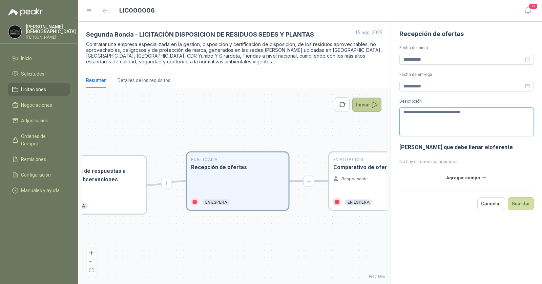
type textarea "**********"
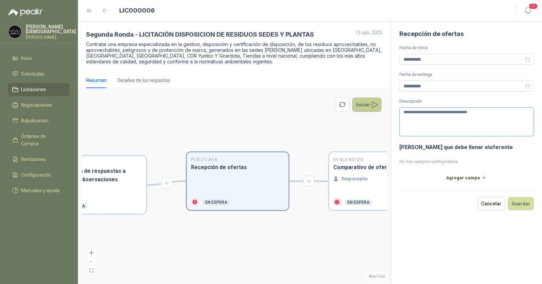
type textarea "**********"
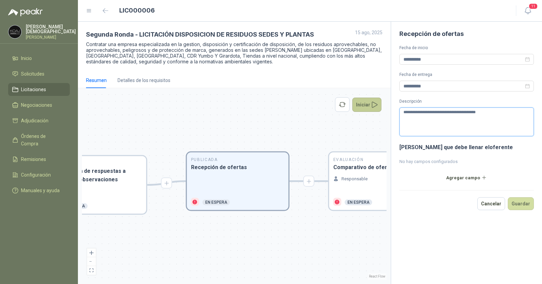
type textarea "**********"
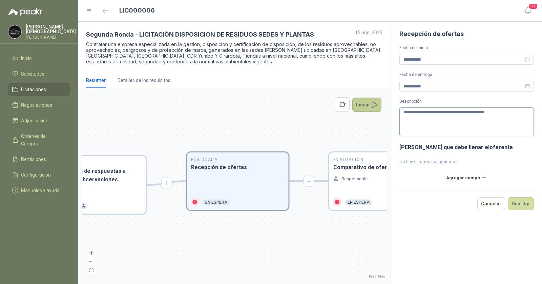
type textarea "**********"
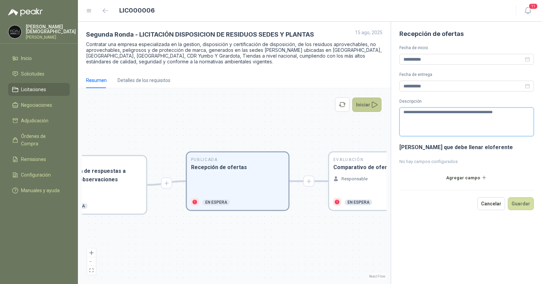
type textarea "**********"
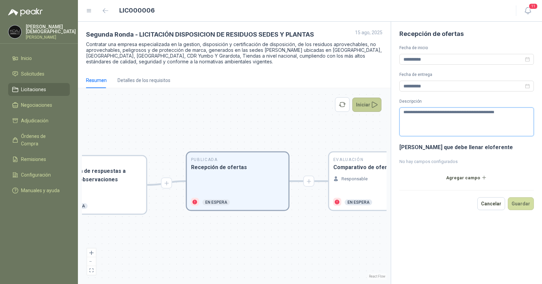
type textarea "**********"
paste textarea "**********"
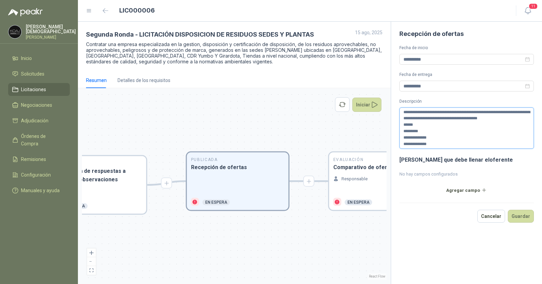
click at [428, 122] on textarea "**********" at bounding box center [466, 127] width 135 height 41
click at [519, 116] on textarea "**********" at bounding box center [466, 127] width 135 height 41
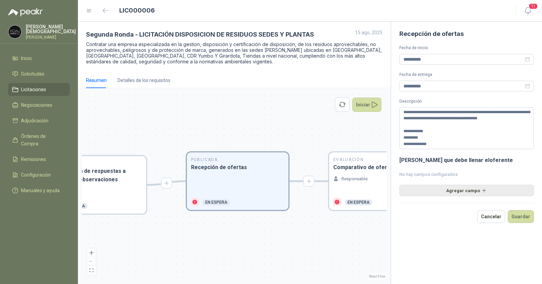
click at [458, 188] on button "Agregar campo" at bounding box center [466, 191] width 134 height 12
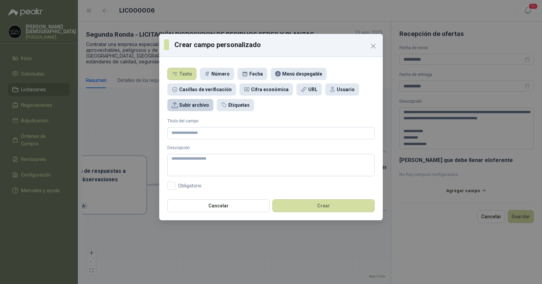
click at [195, 105] on div "Subir archivo" at bounding box center [194, 104] width 30 height 7
click at [198, 135] on input "Titulo del campo" at bounding box center [270, 133] width 207 height 12
click at [205, 161] on textarea "Descripción" at bounding box center [270, 165] width 207 height 22
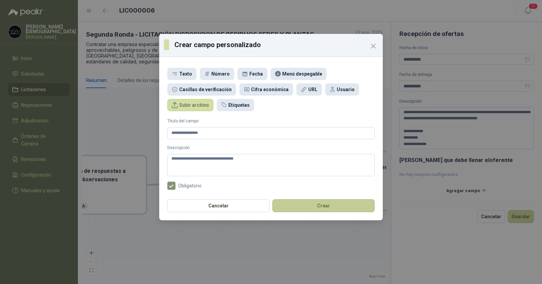
click at [339, 209] on button "Crear" at bounding box center [323, 205] width 102 height 13
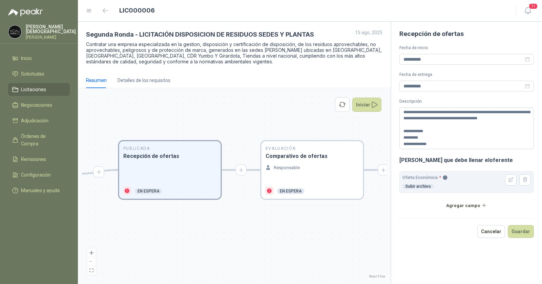
drag, startPoint x: 278, startPoint y: 106, endPoint x: 210, endPoint y: 94, distance: 68.6
click at [210, 94] on div "En Revisión Descripción del requerimiento SM Simón Mosquera Finalizado En Revis…" at bounding box center [234, 186] width 304 height 188
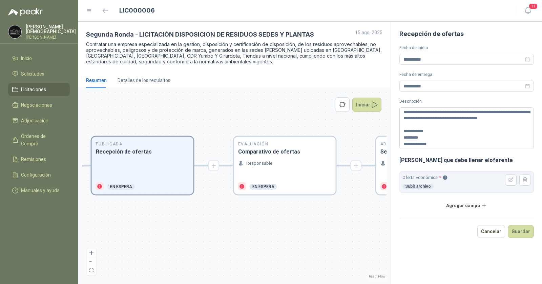
drag, startPoint x: 287, startPoint y: 115, endPoint x: 271, endPoint y: 114, distance: 16.3
click at [259, 111] on div "En Revisión Descripción del requerimiento SM Simón Mosquera Finalizado En Revis…" at bounding box center [234, 186] width 304 height 188
click at [520, 231] on button "Guardar" at bounding box center [521, 231] width 26 height 13
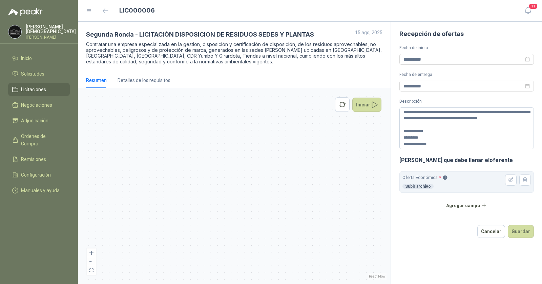
drag, startPoint x: 279, startPoint y: 146, endPoint x: 156, endPoint y: 127, distance: 123.7
click at [148, 126] on div "En Revisión Descripción del requerimiento SM Simón Mosquera Finalizado En Revis…" at bounding box center [234, 186] width 304 height 188
drag, startPoint x: 246, startPoint y: 131, endPoint x: 258, endPoint y: 131, distance: 11.9
click at [257, 132] on div "En Revisión Descripción del requerimiento SM Simón Mosquera Finalizado En Revis…" at bounding box center [234, 186] width 304 height 188
click at [338, 106] on button "button" at bounding box center [342, 104] width 15 height 15
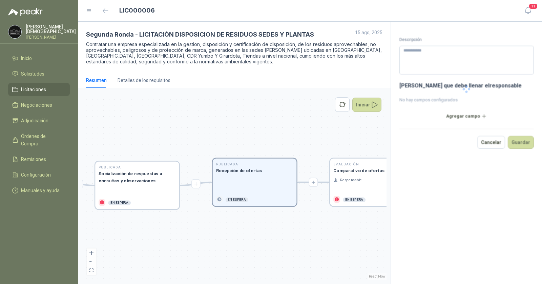
type textarea "**********"
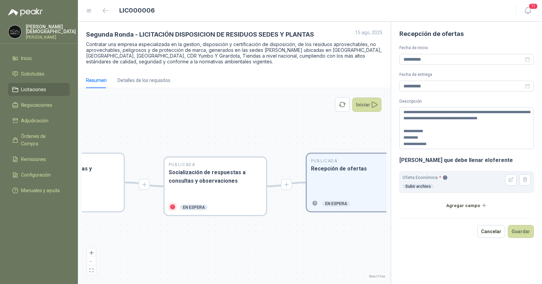
drag, startPoint x: 153, startPoint y: 124, endPoint x: 282, endPoint y: 126, distance: 128.7
click at [287, 123] on div "En Revisión Descripción del requerimiento SM [PERSON_NAME] Finalizado En Revisi…" at bounding box center [234, 186] width 304 height 188
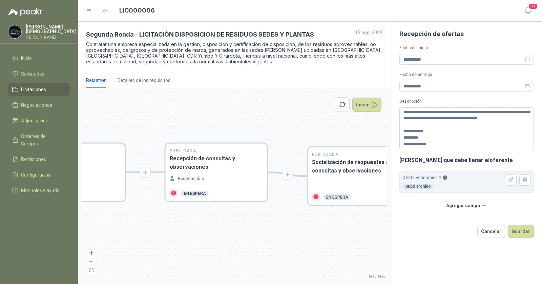
drag, startPoint x: 259, startPoint y: 122, endPoint x: 312, endPoint y: 119, distance: 53.6
click at [316, 119] on div "En Revisión Descripción del requerimiento SM [PERSON_NAME] Finalizado En Revisi…" at bounding box center [234, 186] width 304 height 188
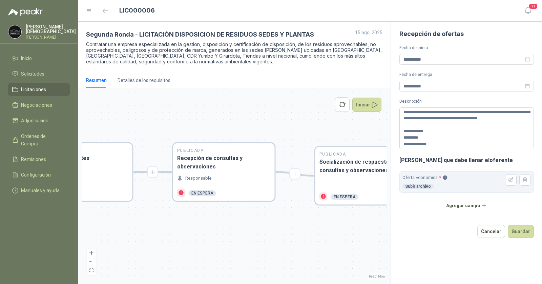
drag, startPoint x: 273, startPoint y: 114, endPoint x: 318, endPoint y: 114, distance: 45.0
click at [318, 114] on div "En Revisión Descripción del requerimiento SM [PERSON_NAME] Finalizado En Revisi…" at bounding box center [234, 186] width 304 height 188
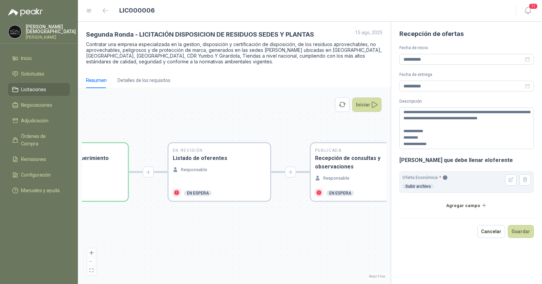
drag, startPoint x: 211, startPoint y: 116, endPoint x: 287, endPoint y: 113, distance: 76.2
click at [287, 113] on div "En Revisión Descripción del requerimiento SM [PERSON_NAME] Finalizado En Revisi…" at bounding box center [234, 186] width 304 height 188
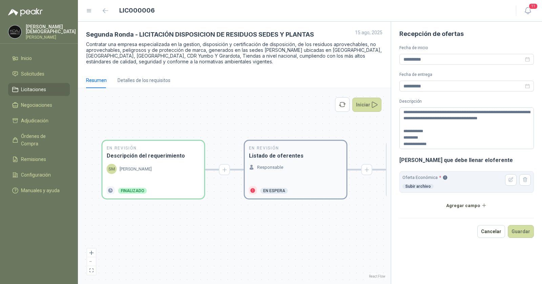
click at [274, 162] on div "En Revisión Listado de oferentes Responsable En espera" at bounding box center [296, 170] width 102 height 58
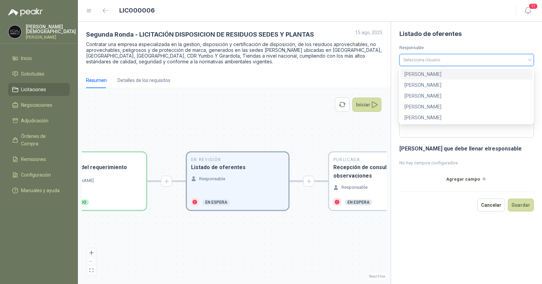
click at [432, 60] on input "search" at bounding box center [466, 59] width 126 height 10
click at [426, 107] on div "[PERSON_NAME]" at bounding box center [466, 106] width 124 height 7
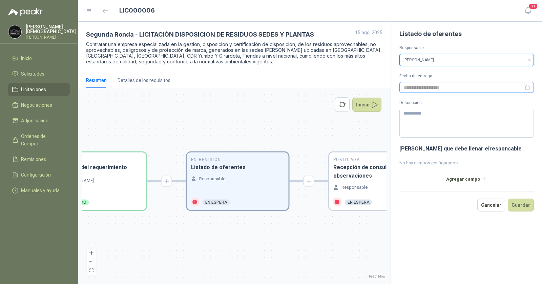
click at [450, 83] on div at bounding box center [466, 87] width 134 height 11
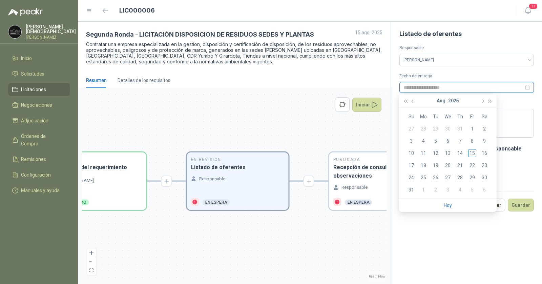
click at [451, 86] on input at bounding box center [463, 87] width 120 height 7
click at [472, 154] on div "15" at bounding box center [472, 153] width 8 height 8
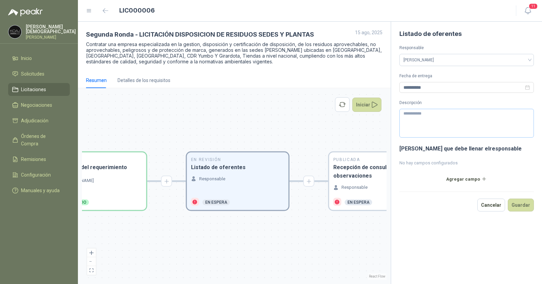
type input "**********"
click at [520, 203] on button "Guardar" at bounding box center [521, 204] width 26 height 13
drag, startPoint x: 307, startPoint y: 128, endPoint x: 199, endPoint y: 117, distance: 108.6
click at [198, 117] on div "En Revisión Descripción del requerimiento SM [PERSON_NAME] Finalizado En Revisi…" at bounding box center [234, 186] width 304 height 188
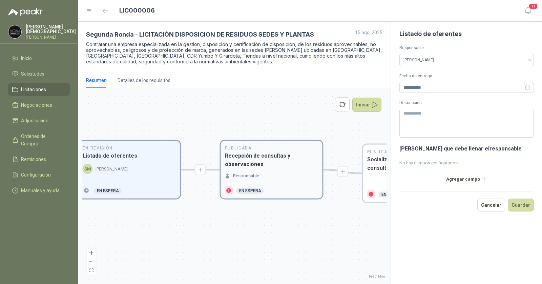
click at [268, 162] on h3 "Recepción de consultas y observaciones" at bounding box center [271, 159] width 93 height 17
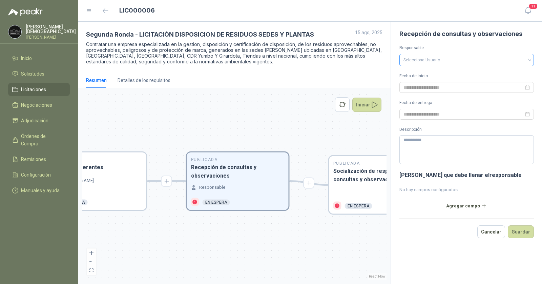
click at [449, 59] on input "search" at bounding box center [466, 59] width 126 height 10
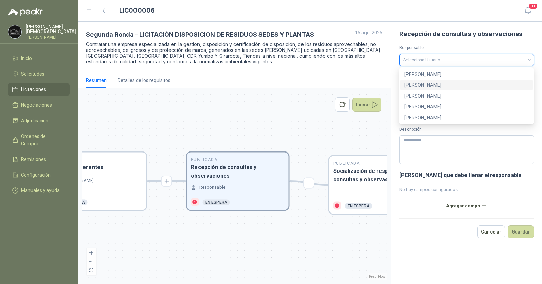
click at [438, 89] on div "[PERSON_NAME]" at bounding box center [466, 85] width 132 height 11
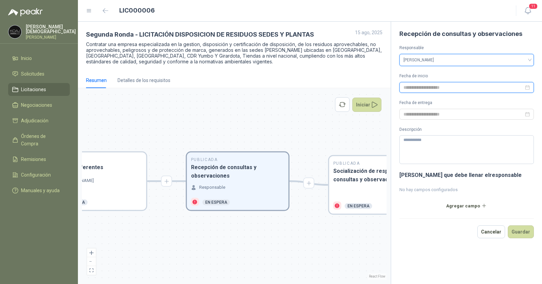
click at [434, 86] on input at bounding box center [463, 87] width 120 height 7
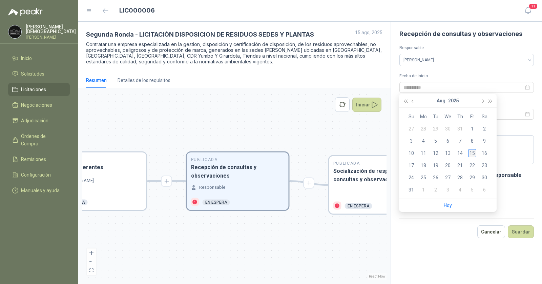
click at [471, 154] on div "15" at bounding box center [472, 153] width 8 height 8
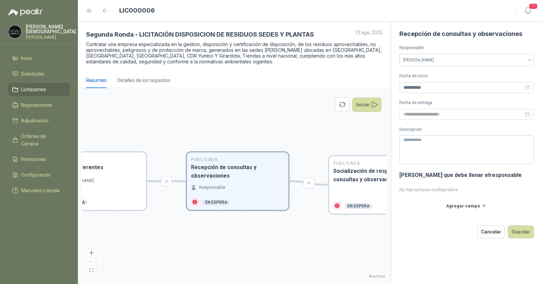
type input "**********"
click at [440, 114] on input at bounding box center [463, 113] width 120 height 7
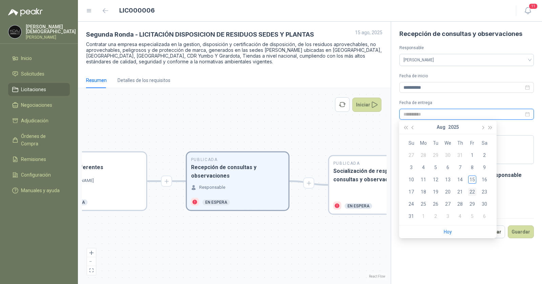
type input "**********"
click at [472, 188] on div "22" at bounding box center [472, 192] width 8 height 8
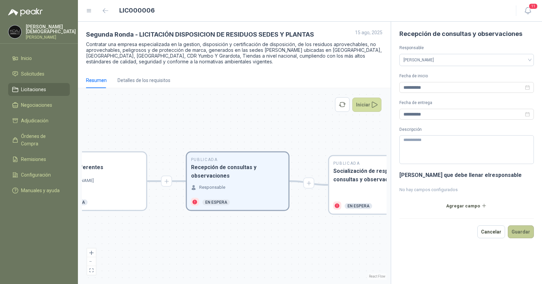
click at [522, 232] on button "Guardar" at bounding box center [521, 231] width 26 height 13
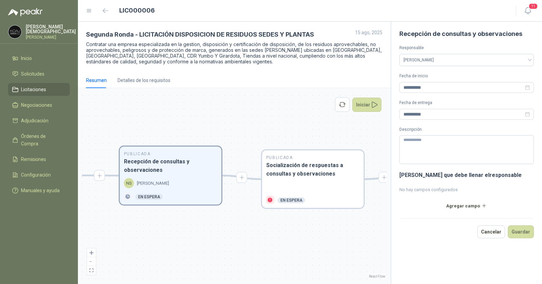
drag, startPoint x: 302, startPoint y: 130, endPoint x: 206, endPoint y: 123, distance: 96.1
click at [206, 123] on div "En Revisión Descripción del requerimiento SM [PERSON_NAME] Finalizado En Revisi…" at bounding box center [234, 186] width 304 height 188
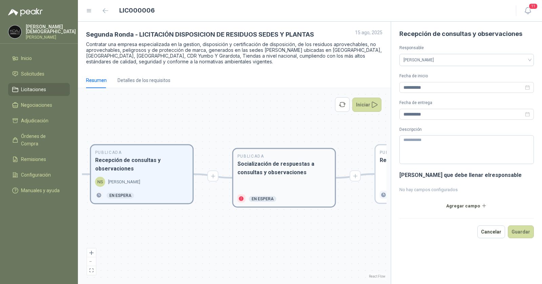
click at [277, 175] on h3 "Socialización de respuestas a consultas y observaciones" at bounding box center [283, 167] width 93 height 17
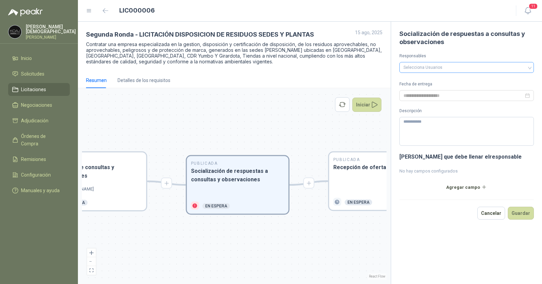
click at [445, 66] on div at bounding box center [463, 67] width 125 height 5
click at [434, 91] on div "[PERSON_NAME]" at bounding box center [466, 91] width 124 height 7
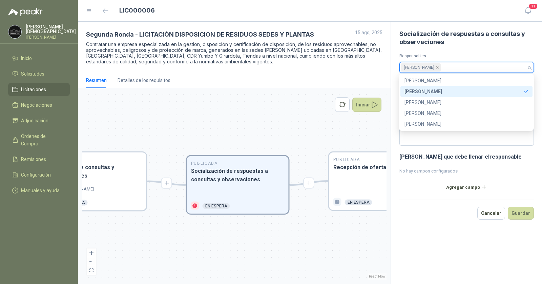
click at [395, 58] on div "Socialización de respuestas a consultas y observaciones Responsables [PERSON_NA…" at bounding box center [465, 153] width 151 height 262
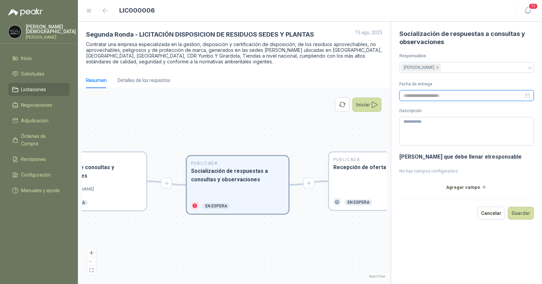
click at [431, 93] on input at bounding box center [463, 95] width 120 height 7
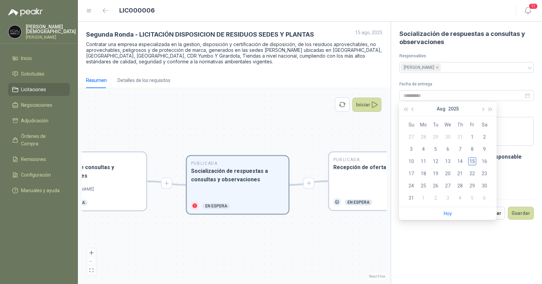
click at [472, 161] on div "15" at bounding box center [472, 161] width 8 height 8
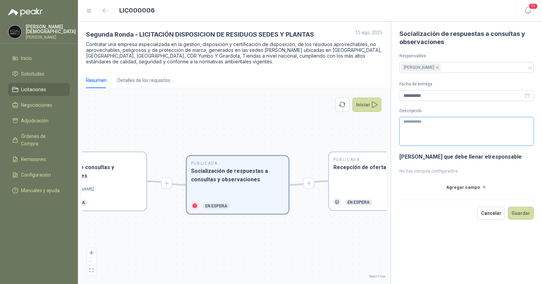
click at [440, 122] on textarea "Descripción" at bounding box center [466, 131] width 135 height 29
click at [441, 93] on input "**********" at bounding box center [463, 95] width 120 height 7
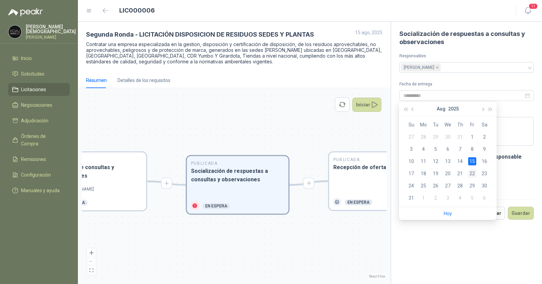
click at [473, 174] on div "22" at bounding box center [472, 173] width 8 height 8
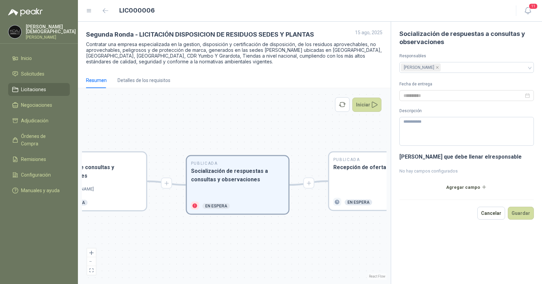
type input "**********"
click at [520, 215] on button "Guardar" at bounding box center [521, 213] width 26 height 13
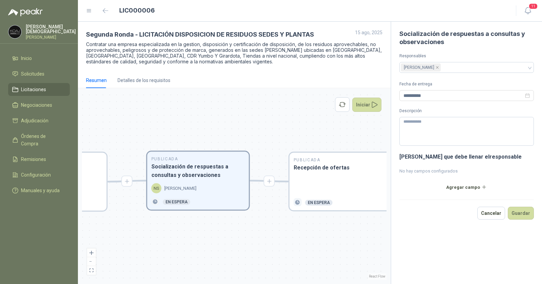
drag, startPoint x: 347, startPoint y: 135, endPoint x: 240, endPoint y: 129, distance: 106.8
click at [240, 129] on div "En Revisión Descripción del requerimiento SM [PERSON_NAME] Finalizado En Revisi…" at bounding box center [234, 186] width 304 height 188
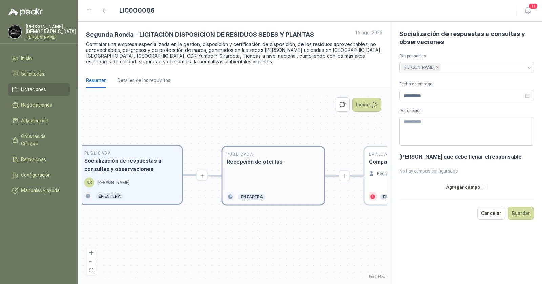
click at [275, 166] on div "Publicada Recepción de ofertas En espera" at bounding box center [273, 176] width 102 height 58
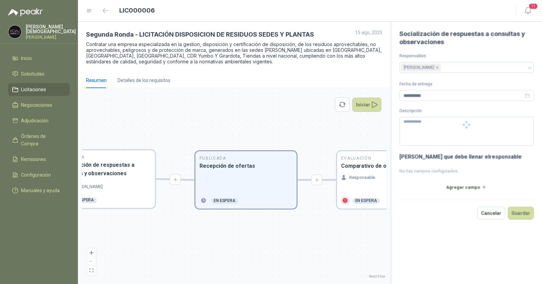
type textarea "**********"
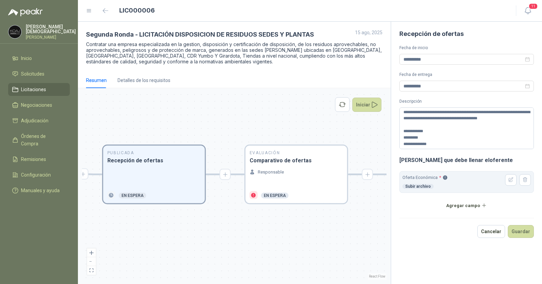
drag, startPoint x: 324, startPoint y: 135, endPoint x: 262, endPoint y: 130, distance: 61.8
click at [262, 130] on div "En Revisión Descripción del requerimiento SM [PERSON_NAME] Finalizado En Revisi…" at bounding box center [234, 186] width 304 height 188
click at [300, 159] on h3 "Comparativo de ofertas" at bounding box center [296, 160] width 93 height 8
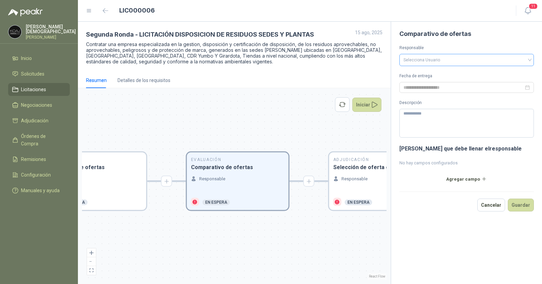
click at [437, 58] on input "search" at bounding box center [466, 59] width 126 height 10
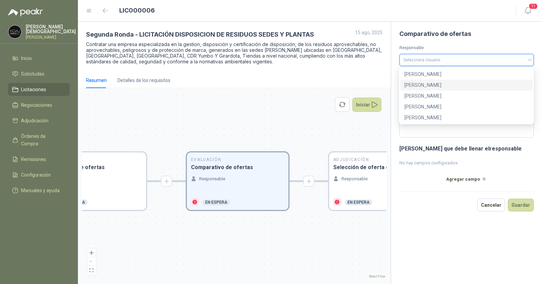
click at [425, 86] on div "[PERSON_NAME]" at bounding box center [466, 84] width 124 height 7
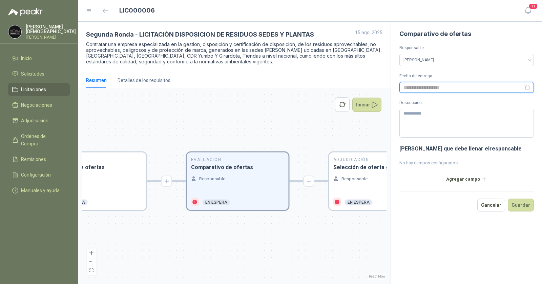
click at [456, 86] on input at bounding box center [463, 87] width 120 height 7
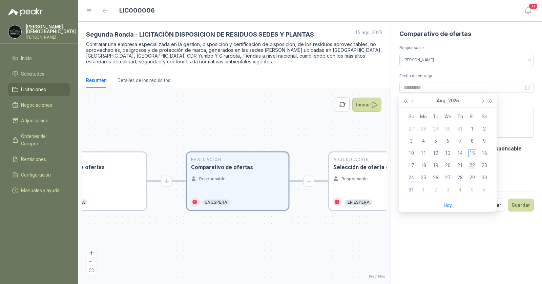
click at [474, 166] on div "22" at bounding box center [472, 165] width 8 height 8
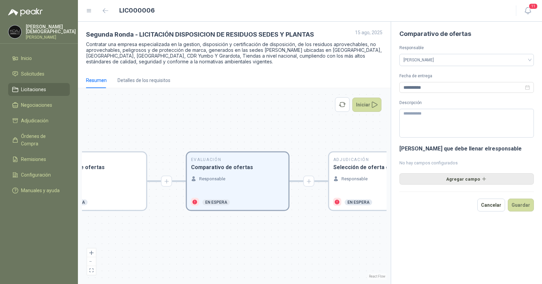
type input "**********"
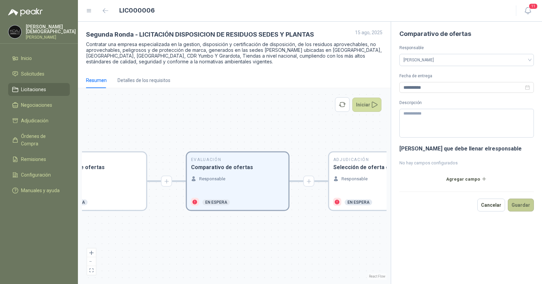
click at [527, 208] on button "Guardar" at bounding box center [521, 204] width 26 height 13
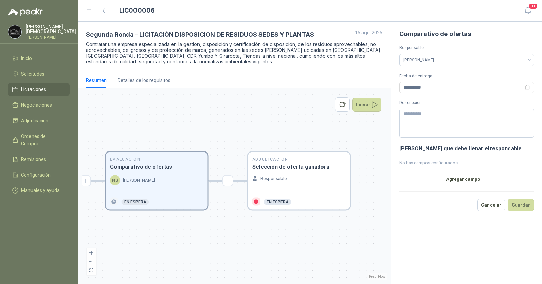
drag, startPoint x: 349, startPoint y: 136, endPoint x: 267, endPoint y: 137, distance: 81.3
click at [264, 136] on div "En Revisión Descripción del requerimiento SM [PERSON_NAME] Finalizado En Revisi…" at bounding box center [234, 186] width 304 height 188
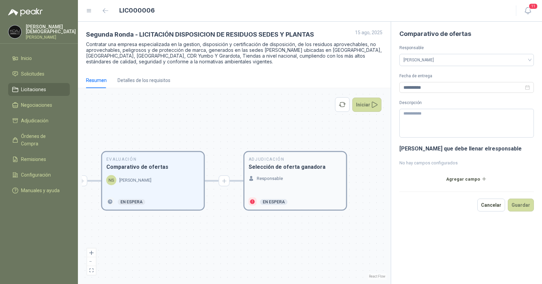
click at [306, 179] on div "Responsable" at bounding box center [295, 178] width 93 height 7
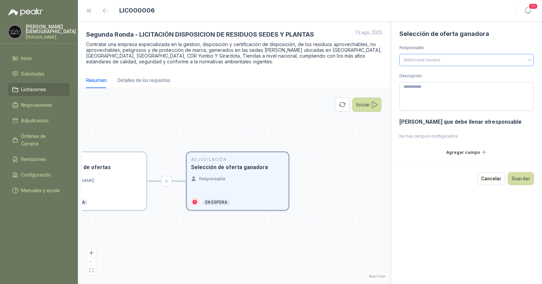
click at [442, 58] on input "search" at bounding box center [466, 59] width 126 height 10
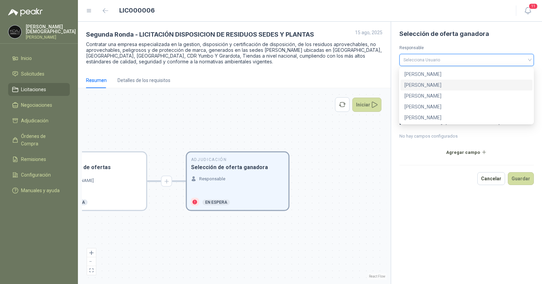
click at [437, 87] on div "[PERSON_NAME]" at bounding box center [466, 84] width 124 height 7
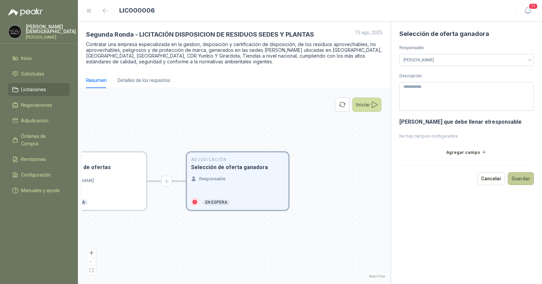
click at [522, 178] on button "Guardar" at bounding box center [521, 178] width 26 height 13
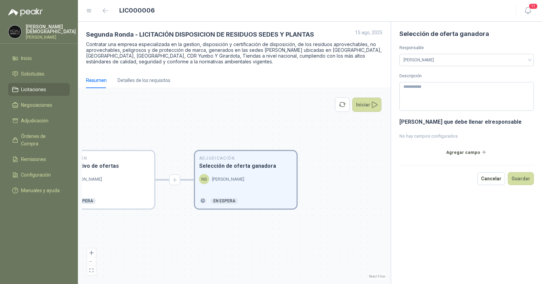
drag, startPoint x: 179, startPoint y: 126, endPoint x: 325, endPoint y: 114, distance: 146.8
click at [317, 115] on div "En Revisión Descripción del requerimiento SM [PERSON_NAME] Finalizado En Revisi…" at bounding box center [234, 186] width 304 height 188
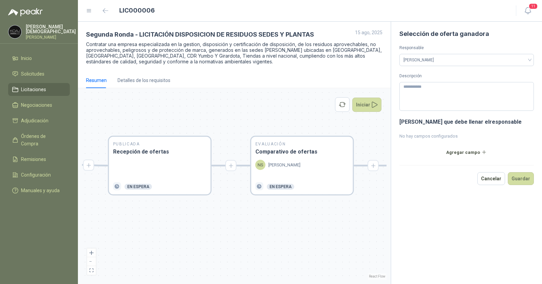
drag, startPoint x: 196, startPoint y: 107, endPoint x: 284, endPoint y: 102, distance: 88.8
click at [283, 102] on div "En Revisión Descripción del requerimiento SM [PERSON_NAME] Finalizado En Revisi…" at bounding box center [234, 186] width 304 height 188
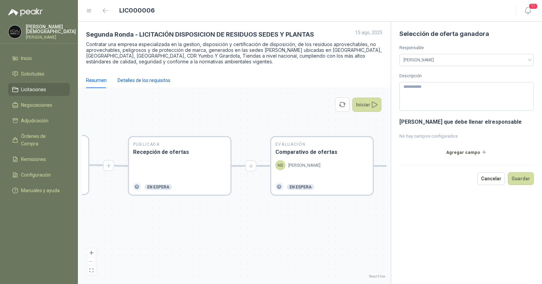
click at [123, 81] on div "Detalles de los requisitos" at bounding box center [143, 80] width 53 height 7
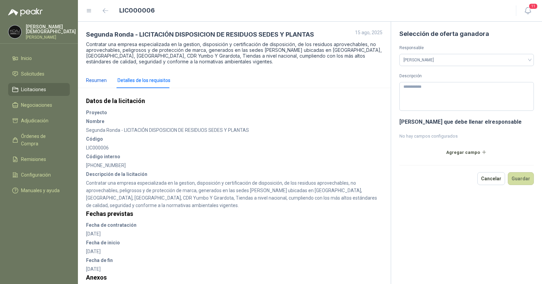
click at [98, 77] on div "Resumen" at bounding box center [96, 80] width 21 height 7
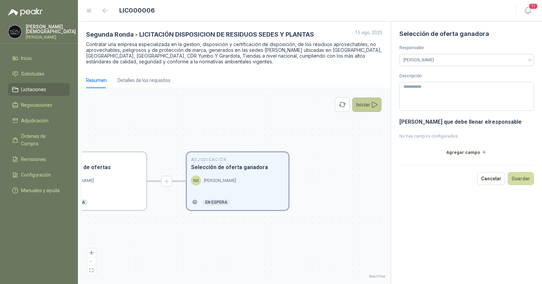
click at [362, 105] on button "Iniciar" at bounding box center [366, 105] width 29 height 14
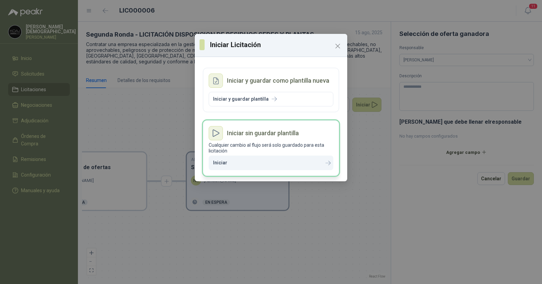
click at [277, 146] on p "Cualquier cambio al flujo será solo guardado para esta licitación" at bounding box center [271, 148] width 125 height 12
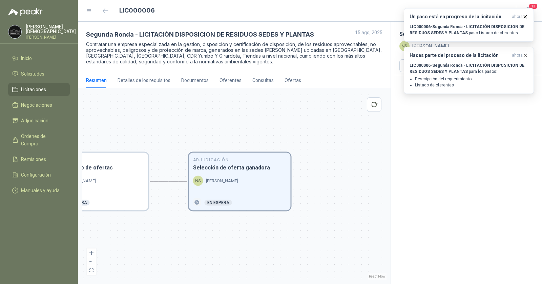
drag, startPoint x: 160, startPoint y: 127, endPoint x: 287, endPoint y: 122, distance: 127.8
click at [308, 120] on div "En Revisión Descripción del requerimiento SM [PERSON_NAME] Finalizado En Revisi…" at bounding box center [234, 186] width 304 height 188
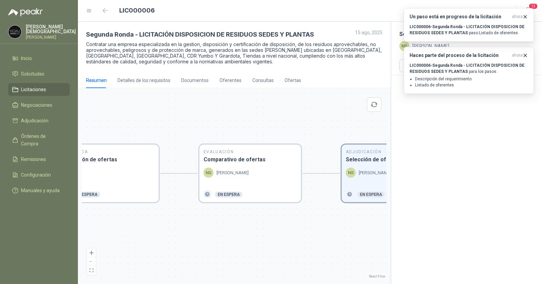
drag, startPoint x: 105, startPoint y: 127, endPoint x: 308, endPoint y: 128, distance: 202.8
click at [311, 127] on div "En Revisión Descripción del requerimiento SM [PERSON_NAME] Finalizado En Revisi…" at bounding box center [234, 186] width 304 height 188
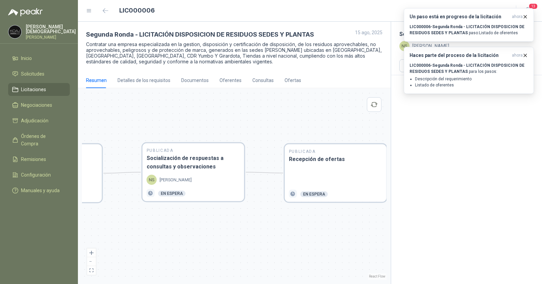
drag, startPoint x: 195, startPoint y: 118, endPoint x: 388, endPoint y: 120, distance: 193.0
click at [356, 119] on div "En Revisión Descripción del requerimiento SM [PERSON_NAME] Finalizado En Revisi…" at bounding box center [234, 186] width 304 height 188
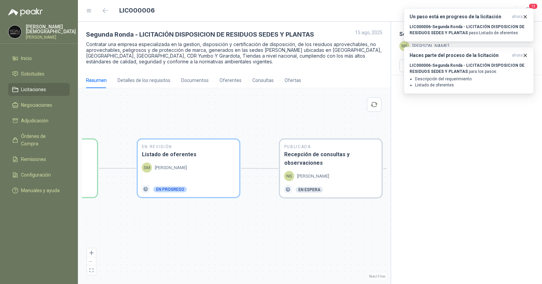
drag, startPoint x: 169, startPoint y: 123, endPoint x: 278, endPoint y: 120, distance: 108.7
click at [288, 117] on div "En Revisión Descripción del requerimiento SM [PERSON_NAME] Finalizado En Revisi…" at bounding box center [234, 186] width 304 height 188
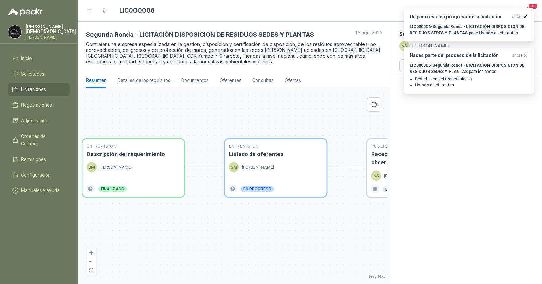
drag, startPoint x: 192, startPoint y: 124, endPoint x: 277, endPoint y: 124, distance: 85.7
click at [277, 124] on div "En Revisión Descripción del requerimiento SM [PERSON_NAME] Finalizado En Revisi…" at bounding box center [234, 186] width 304 height 188
click at [158, 83] on div "Detalles de los requisitos" at bounding box center [143, 80] width 53 height 7
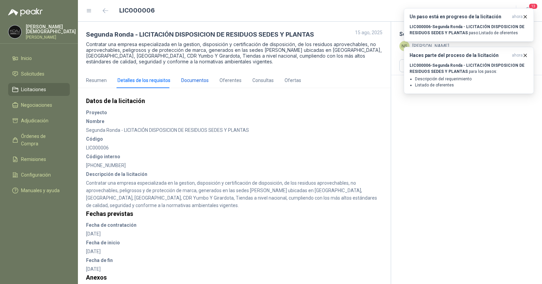
click at [194, 80] on div "Documentos" at bounding box center [194, 80] width 27 height 7
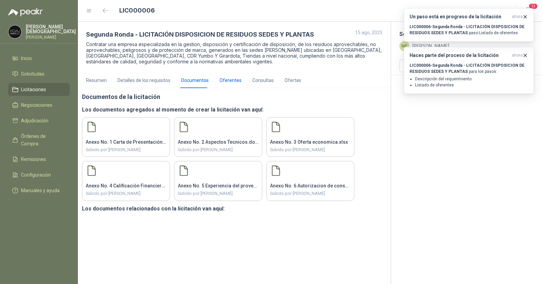
click at [229, 80] on div "Oferentes" at bounding box center [230, 80] width 22 height 7
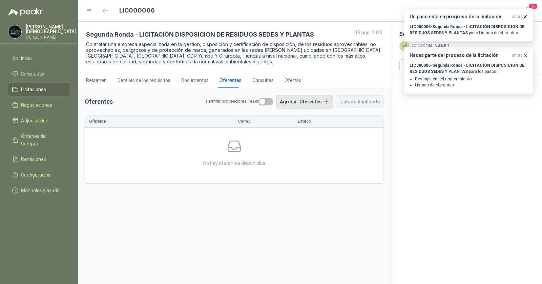
click at [309, 102] on button "Agregar Oferentes" at bounding box center [304, 102] width 57 height 14
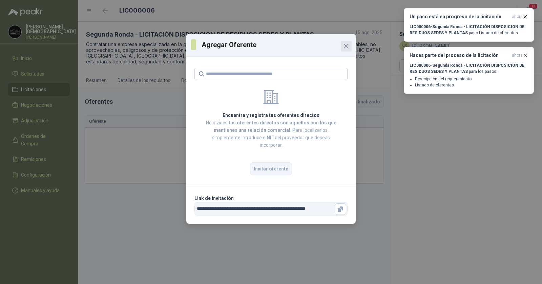
click at [346, 45] on icon "Close" at bounding box center [346, 46] width 8 height 8
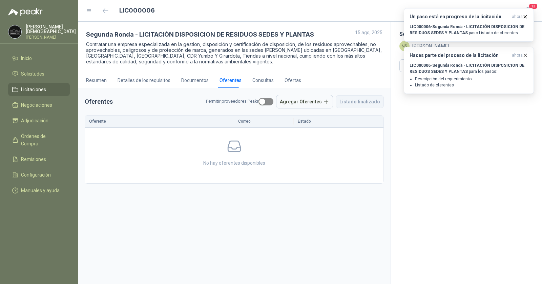
click at [273, 102] on span "button" at bounding box center [265, 101] width 15 height 7
click at [270, 103] on span "button" at bounding box center [265, 101] width 15 height 7
click at [309, 103] on button "Agregar Oferentes" at bounding box center [304, 102] width 57 height 14
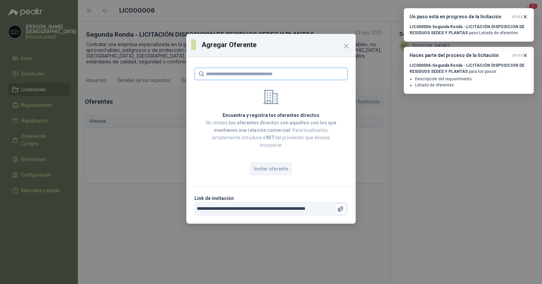
click at [277, 77] on input "text" at bounding box center [275, 74] width 138 height 12
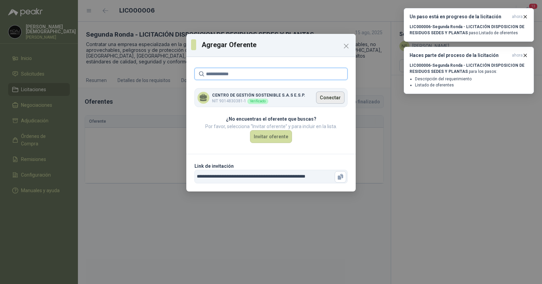
type input "**********"
click at [335, 99] on button "Conectar" at bounding box center [330, 97] width 28 height 12
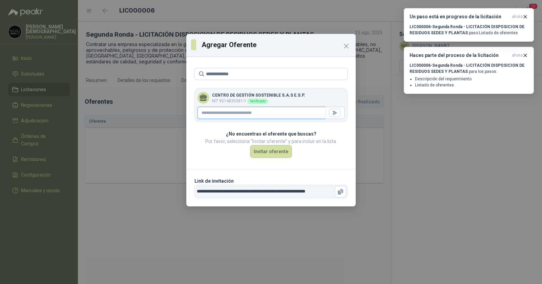
click at [268, 115] on input "text" at bounding box center [261, 113] width 128 height 12
paste input "**********"
type input "**********"
click at [333, 113] on icon "button" at bounding box center [335, 113] width 5 height 4
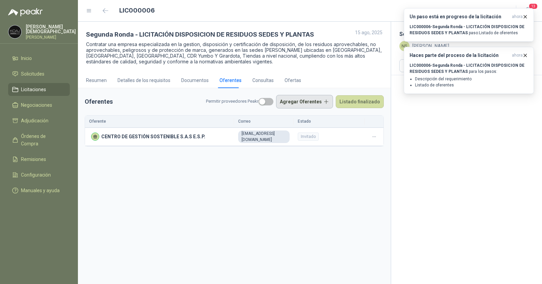
click at [294, 102] on button "Agregar Oferentes" at bounding box center [304, 102] width 57 height 14
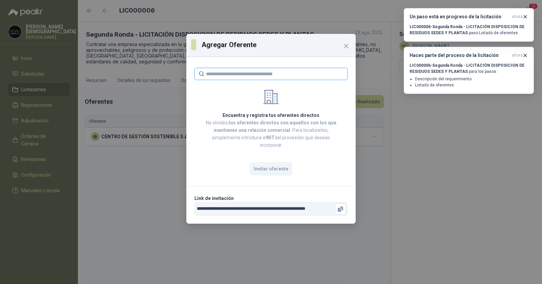
click at [292, 74] on input "text" at bounding box center [275, 74] width 138 height 12
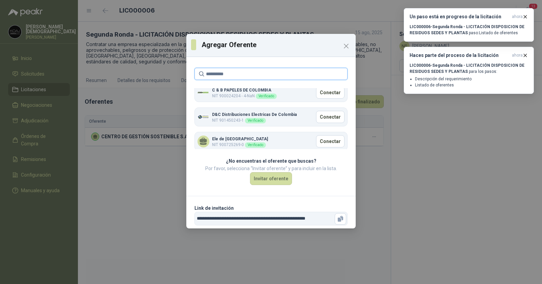
scroll to position [6, 0]
type input "**********"
click at [316, 141] on button "Conectar" at bounding box center [330, 140] width 28 height 12
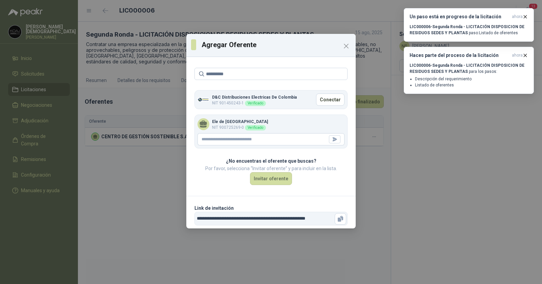
scroll to position [23, 0]
click at [255, 140] on input "text" at bounding box center [261, 138] width 128 height 12
paste input "**********"
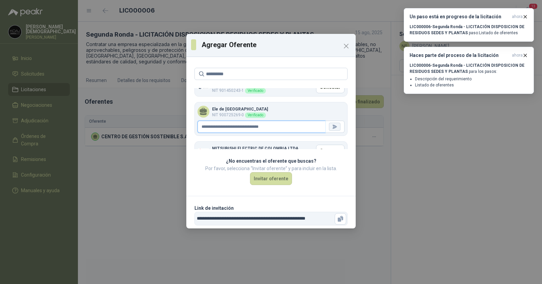
type input "**********"
click at [332, 126] on icon "button" at bounding box center [335, 127] width 6 height 6
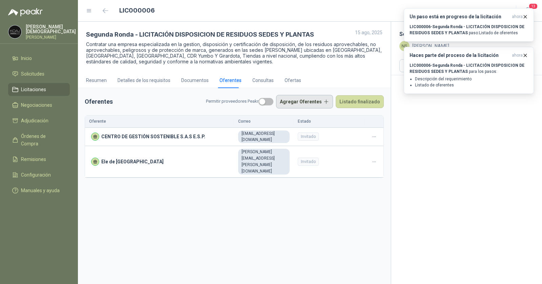
click at [293, 101] on button "Agregar Oferentes" at bounding box center [304, 102] width 57 height 14
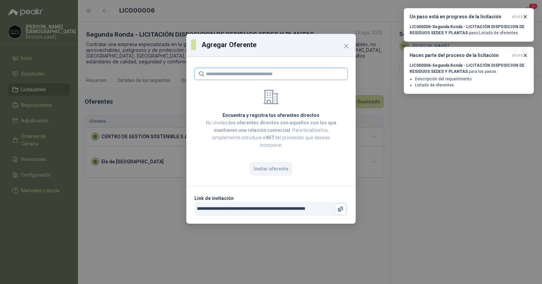
click at [278, 75] on input "text" at bounding box center [275, 74] width 138 height 12
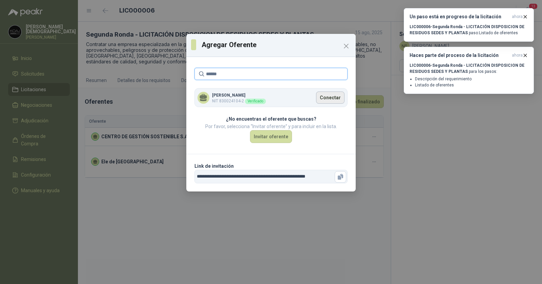
type input "******"
click at [329, 99] on button "Conectar" at bounding box center [330, 97] width 28 height 12
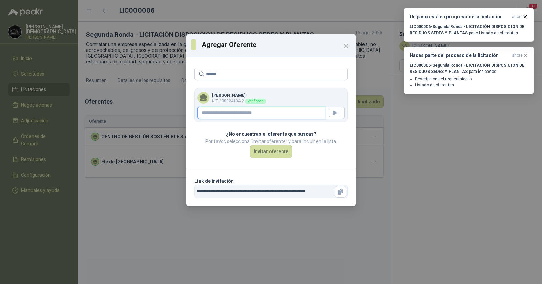
click at [280, 111] on input "text" at bounding box center [261, 113] width 128 height 12
paste input "**********"
type input "**********"
click at [333, 113] on icon "button" at bounding box center [335, 113] width 6 height 6
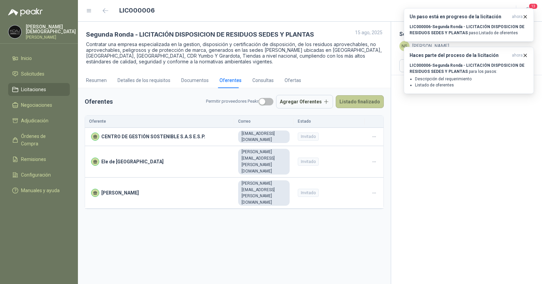
click at [352, 101] on button "Listado finalizado" at bounding box center [360, 101] width 48 height 13
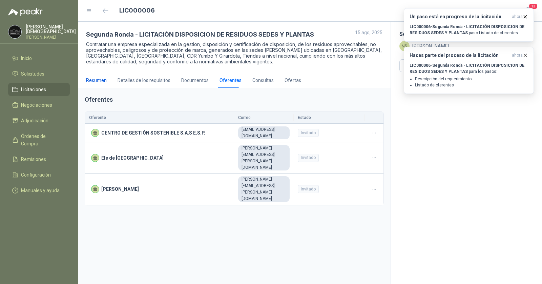
click at [87, 78] on div "Resumen" at bounding box center [96, 80] width 21 height 7
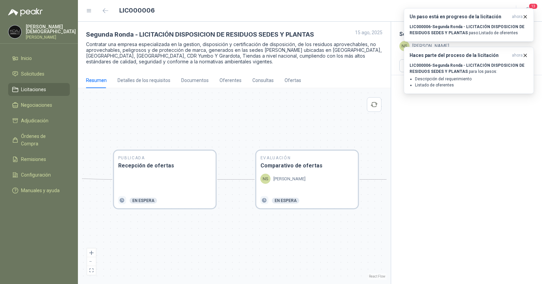
drag, startPoint x: 150, startPoint y: 130, endPoint x: 363, endPoint y: 127, distance: 212.3
click at [363, 127] on div "En Revisión Descripción del requerimiento SM [PERSON_NAME] Finalizado En Revisi…" at bounding box center [234, 186] width 304 height 188
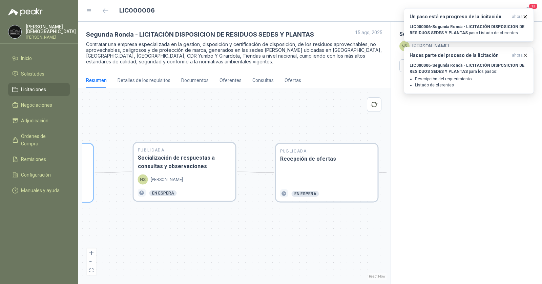
drag, startPoint x: 226, startPoint y: 128, endPoint x: 309, endPoint y: 125, distance: 83.4
click at [380, 125] on div "En Revisión Descripción del requerimiento SM [PERSON_NAME] Finalizado En Revisi…" at bounding box center [234, 186] width 304 height 188
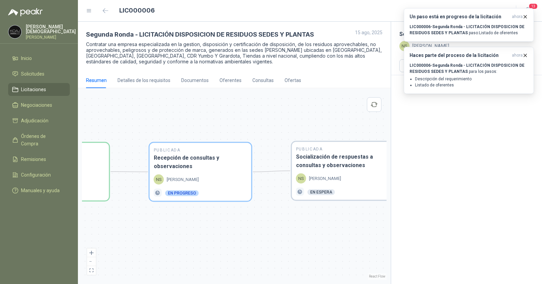
drag, startPoint x: 227, startPoint y: 125, endPoint x: 378, endPoint y: 123, distance: 150.7
click at [378, 123] on div "En Revisión Descripción del requerimiento SM [PERSON_NAME] Finalizado En Revisi…" at bounding box center [234, 186] width 304 height 188
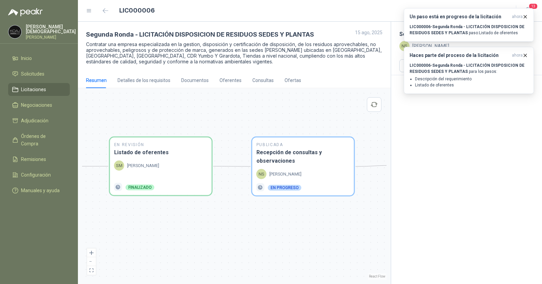
drag, startPoint x: 224, startPoint y: 123, endPoint x: 327, endPoint y: 117, distance: 102.7
click at [327, 117] on div "En Revisión Descripción del requerimiento SM [PERSON_NAME] Finalizado En Revisi…" at bounding box center [234, 186] width 304 height 188
click at [525, 16] on icon "button" at bounding box center [525, 16] width 3 height 3
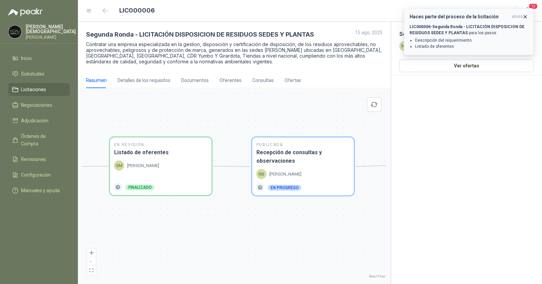
click at [525, 15] on icon "button" at bounding box center [525, 17] width 6 height 6
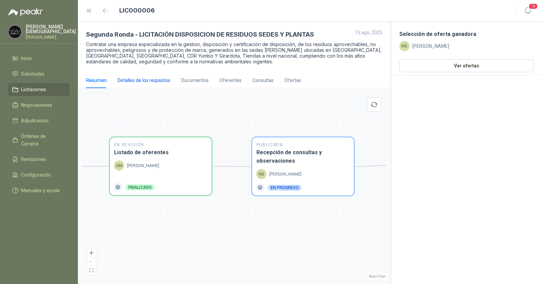
click at [130, 81] on div "Detalles de los requisitos" at bounding box center [143, 80] width 53 height 7
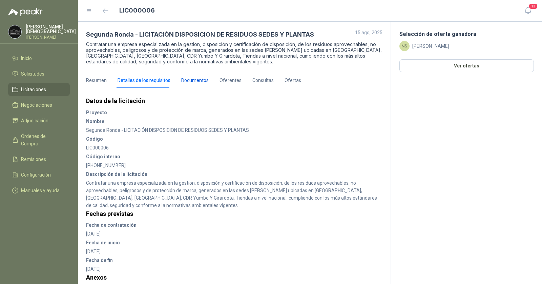
click at [189, 80] on div "Documentos" at bounding box center [194, 80] width 27 height 7
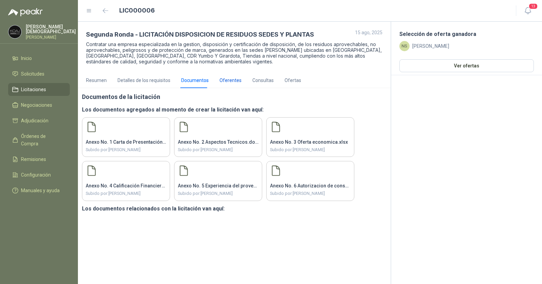
click at [232, 80] on div "Oferentes" at bounding box center [230, 80] width 22 height 7
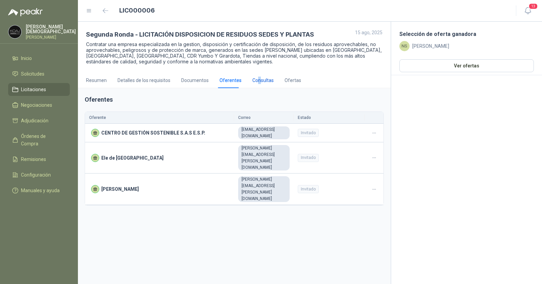
click at [256, 80] on div "Consultas" at bounding box center [262, 80] width 21 height 7
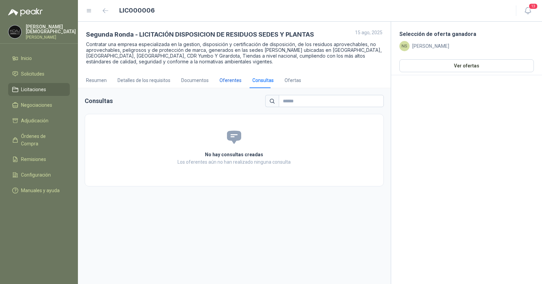
click at [234, 81] on div "Oferentes" at bounding box center [230, 80] width 22 height 7
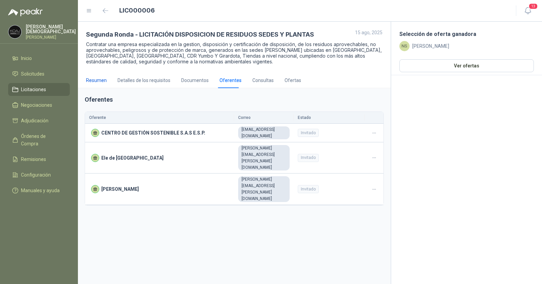
click at [93, 77] on div "Resumen" at bounding box center [96, 80] width 21 height 7
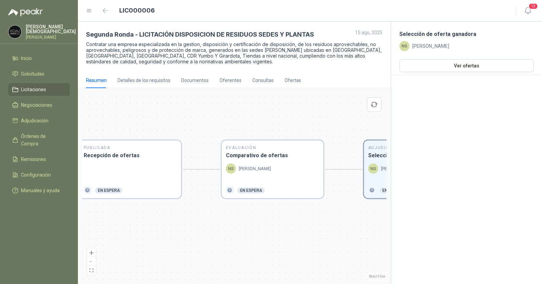
drag, startPoint x: 292, startPoint y: 135, endPoint x: 340, endPoint y: 135, distance: 47.7
click at [340, 135] on div "En Revisión Descripción del requerimiento SM [PERSON_NAME] Finalizado En Revisi…" at bounding box center [234, 186] width 304 height 188
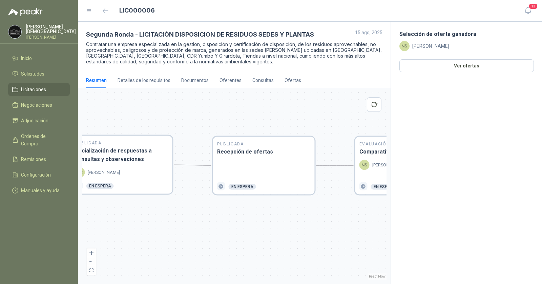
drag, startPoint x: 122, startPoint y: 129, endPoint x: 256, endPoint y: 125, distance: 133.5
click at [256, 125] on div "En Revisión Descripción del requerimiento SM [PERSON_NAME] Finalizado En Revisi…" at bounding box center [234, 186] width 304 height 188
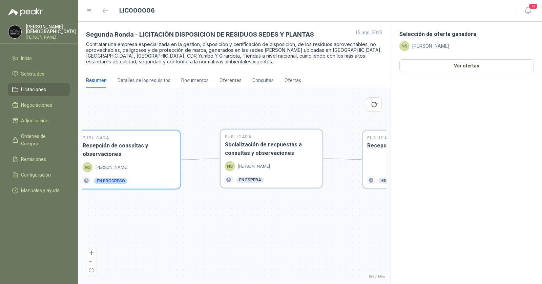
drag, startPoint x: 104, startPoint y: 130, endPoint x: 250, endPoint y: 125, distance: 146.4
click at [256, 123] on div "En Revisión Descripción del requerimiento SM [PERSON_NAME] Finalizado En Revisi…" at bounding box center [234, 186] width 304 height 188
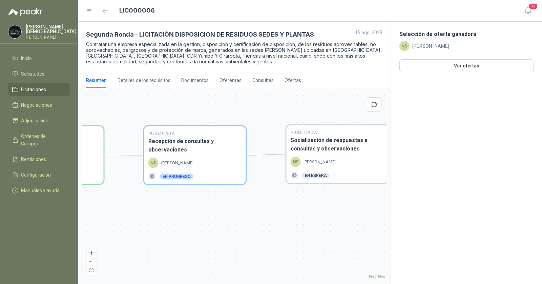
drag, startPoint x: 187, startPoint y: 122, endPoint x: 248, endPoint y: 119, distance: 61.0
click at [248, 119] on div "En Revisión Descripción del requerimiento SM [PERSON_NAME] Finalizado En Revisi…" at bounding box center [234, 186] width 304 height 188
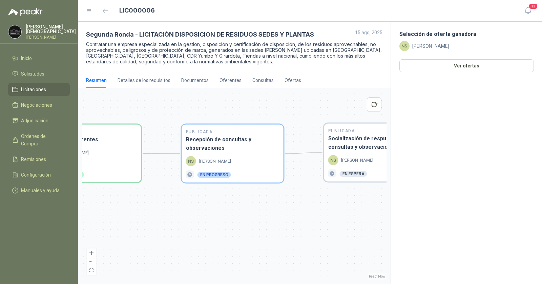
drag, startPoint x: 178, startPoint y: 120, endPoint x: 214, endPoint y: 118, distance: 35.9
click at [214, 118] on div "En Revisión Descripción del requerimiento SM [PERSON_NAME] Finalizado En Revisi…" at bounding box center [234, 186] width 304 height 188
drag, startPoint x: 309, startPoint y: 116, endPoint x: 188, endPoint y: 107, distance: 121.9
click at [191, 107] on div "En Revisión Descripción del requerimiento SM [PERSON_NAME] Finalizado En Revisi…" at bounding box center [234, 186] width 304 height 188
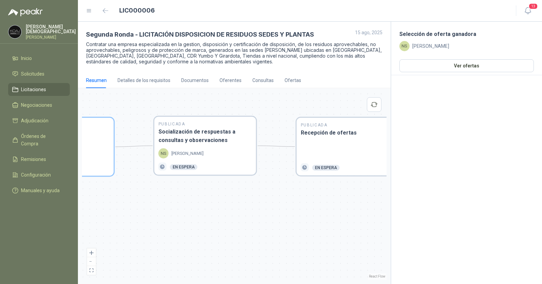
drag, startPoint x: 277, startPoint y: 111, endPoint x: 193, endPoint y: 114, distance: 84.4
click at [193, 114] on div "En Revisión Descripción del requerimiento SM [PERSON_NAME] Finalizado En Revisi…" at bounding box center [234, 186] width 304 height 188
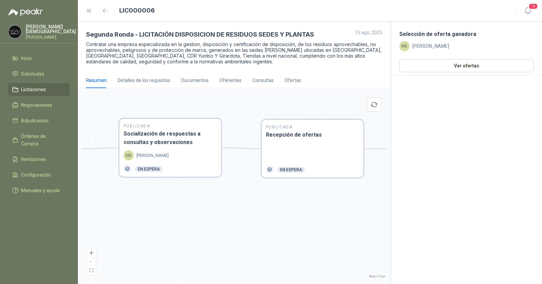
drag, startPoint x: 281, startPoint y: 113, endPoint x: 268, endPoint y: 119, distance: 13.6
click at [263, 114] on div "En Revisión Descripción del requerimiento SM [PERSON_NAME] Finalizado En Revisi…" at bounding box center [234, 186] width 304 height 188
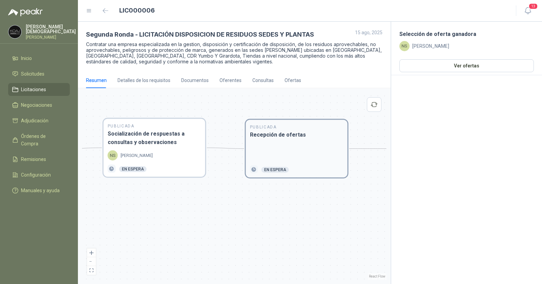
click at [277, 138] on div "Publicada Recepción de ofertas En espera" at bounding box center [297, 149] width 102 height 58
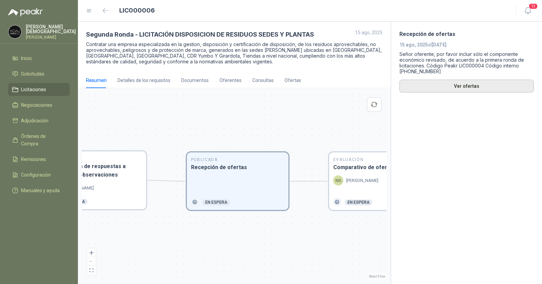
click at [474, 85] on button "Ver ofertas" at bounding box center [466, 86] width 134 height 13
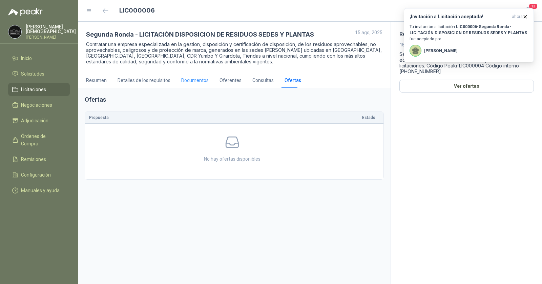
click at [182, 84] on div "Documentos" at bounding box center [194, 80] width 27 height 16
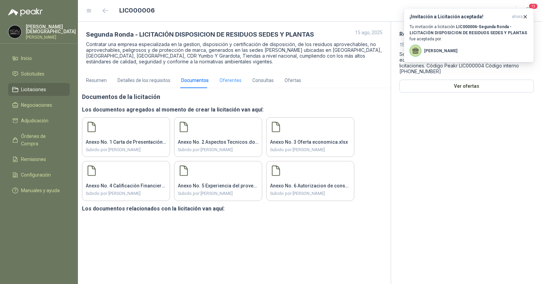
click at [220, 84] on div "Oferentes" at bounding box center [230, 80] width 22 height 16
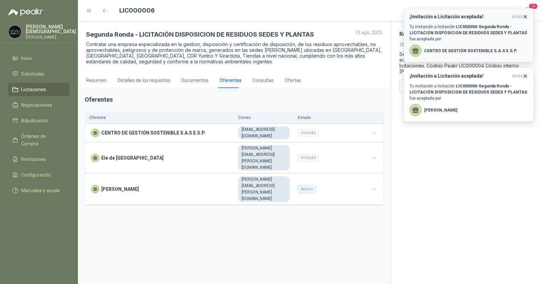
click at [526, 16] on icon "button" at bounding box center [525, 17] width 6 height 6
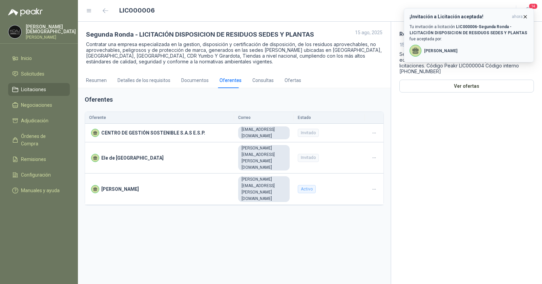
click at [526, 16] on icon "button" at bounding box center [525, 17] width 6 height 6
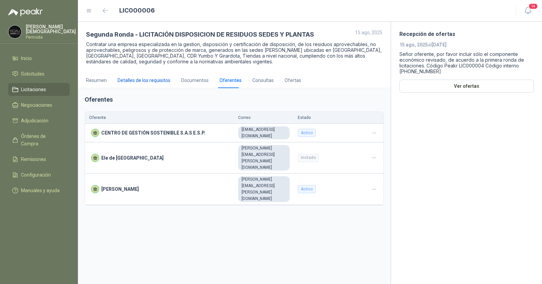
click at [155, 79] on div "Detalles de los requisitos" at bounding box center [143, 80] width 53 height 7
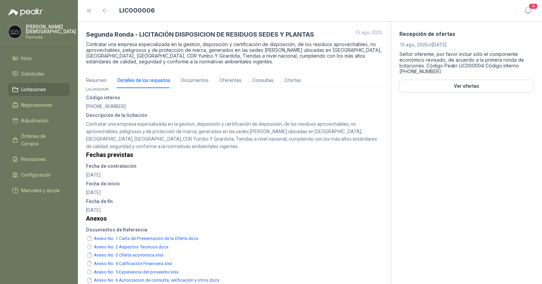
scroll to position [53, 0]
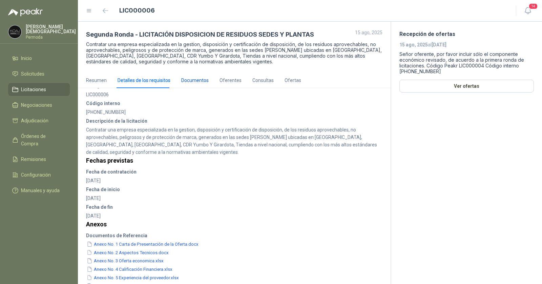
click at [194, 80] on div "Documentos" at bounding box center [194, 80] width 27 height 7
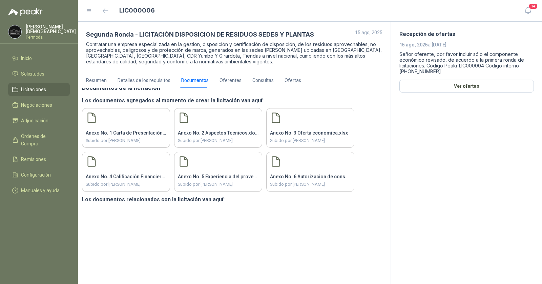
click at [242, 83] on div "Resumen Detalles de los requisitos Documentos Oferentes Consultas Ofertas" at bounding box center [193, 80] width 215 height 16
click at [232, 78] on div "Oferentes" at bounding box center [230, 80] width 22 height 7
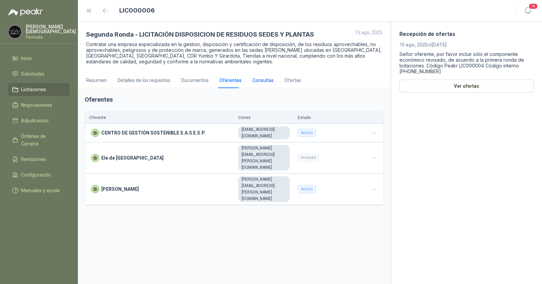
click at [260, 81] on div "Consultas" at bounding box center [262, 80] width 21 height 7
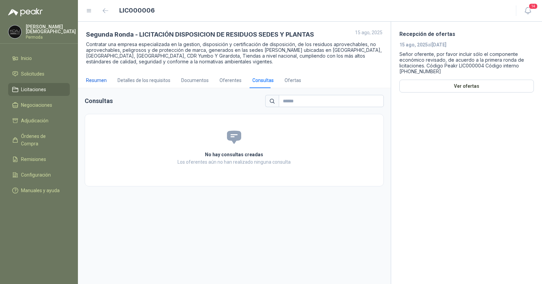
click at [100, 79] on div "Resumen" at bounding box center [96, 80] width 21 height 7
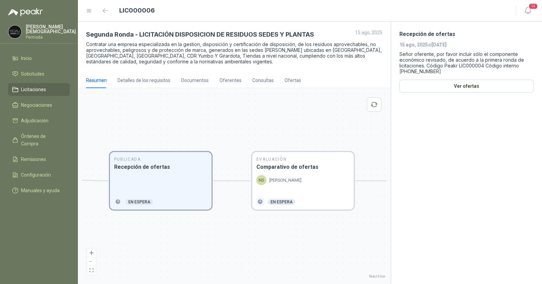
drag, startPoint x: 335, startPoint y: 129, endPoint x: 298, endPoint y: 125, distance: 37.1
click at [298, 125] on div "En Revisión Descripción del requerimiento SM [PERSON_NAME] Finalizado En Revisi…" at bounding box center [234, 186] width 304 height 188
